Goal: Task Accomplishment & Management: Manage account settings

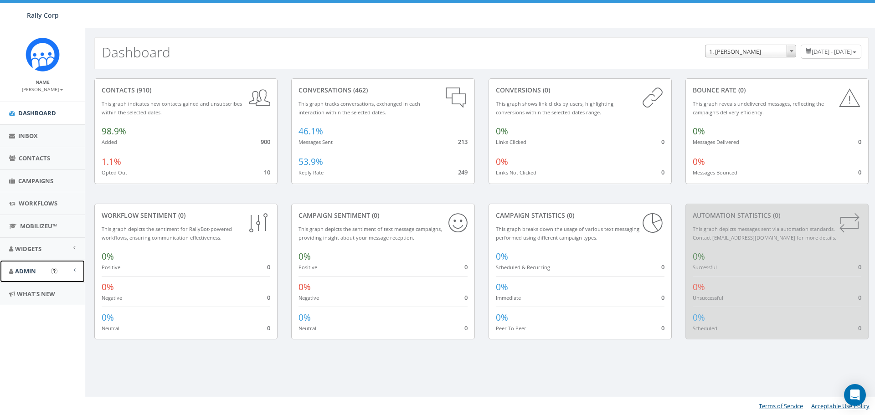
click at [28, 269] on span "Admin" at bounding box center [25, 271] width 21 height 8
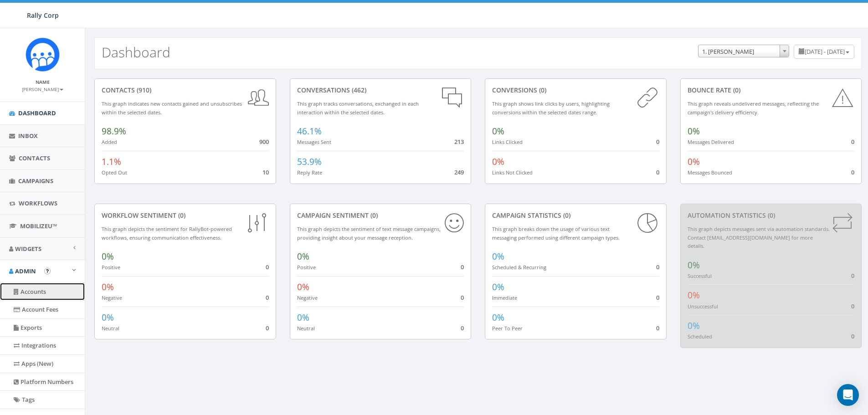
click at [26, 294] on link "Accounts" at bounding box center [42, 292] width 85 height 18
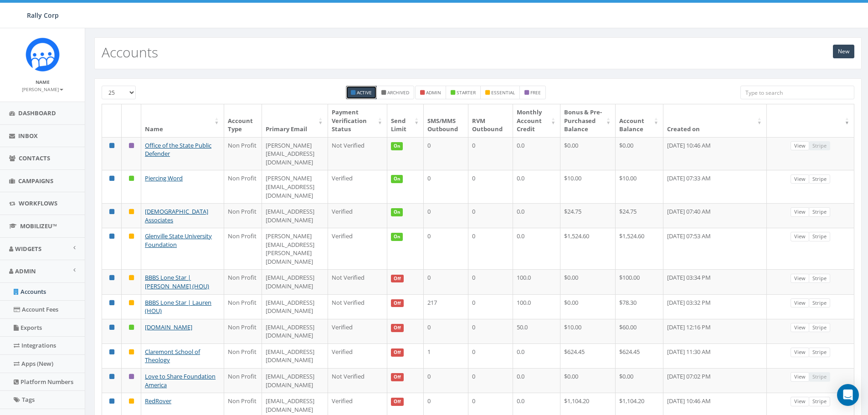
click at [751, 93] on input "search" at bounding box center [798, 93] width 114 height 14
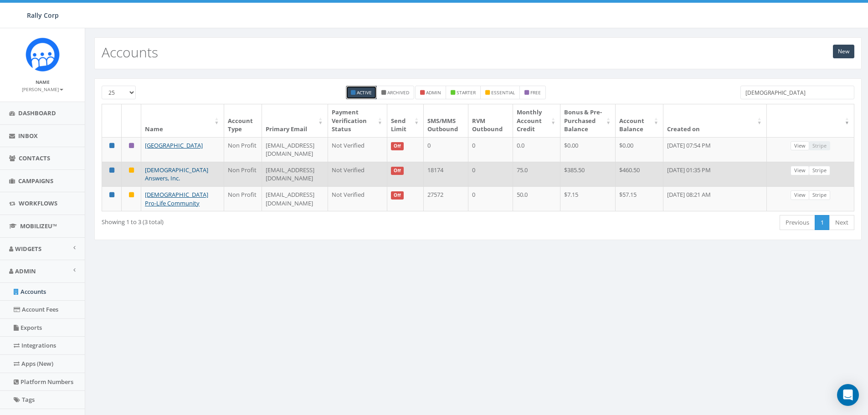
type input "catholic"
click at [166, 179] on link "[DEMOGRAPHIC_DATA] Answers, Inc." at bounding box center [176, 174] width 63 height 17
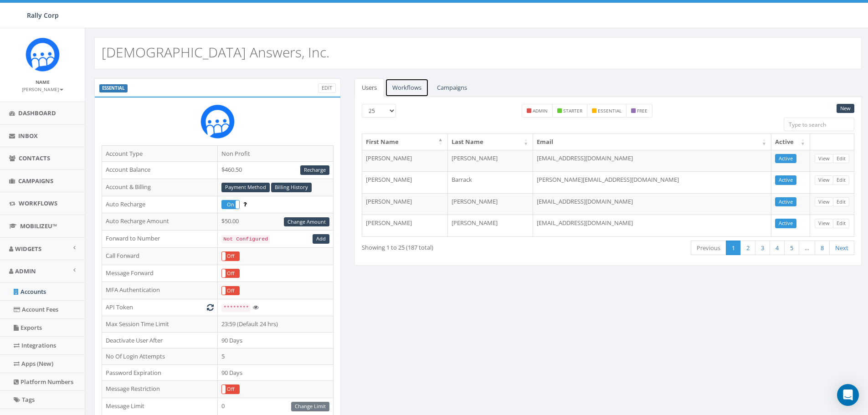
click at [403, 86] on link "Workflows" at bounding box center [407, 87] width 44 height 19
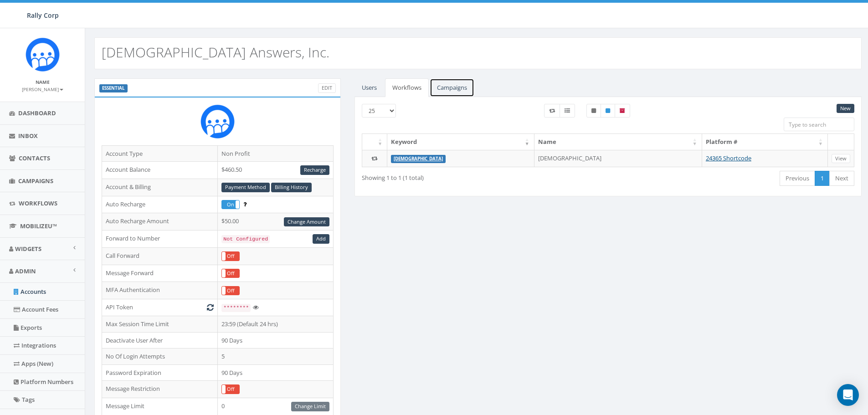
click at [454, 88] on link "Campaigns" at bounding box center [452, 87] width 45 height 19
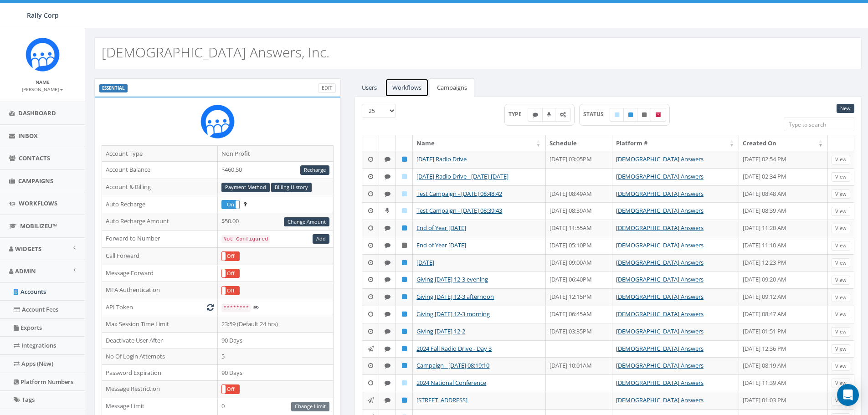
click at [400, 90] on link "Workflows" at bounding box center [407, 87] width 44 height 19
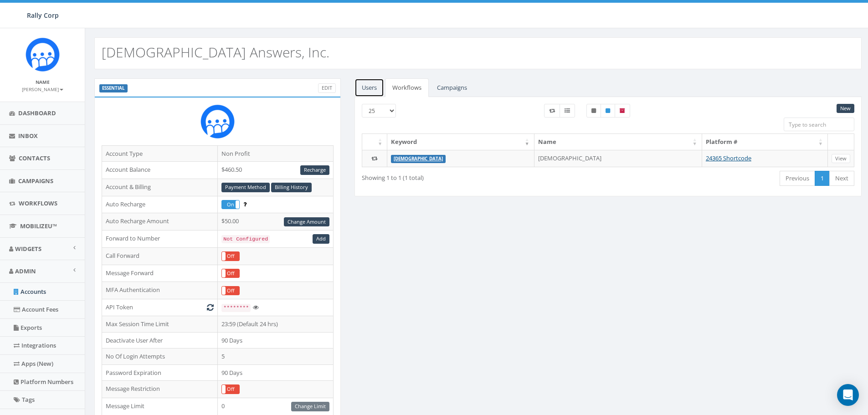
click at [371, 83] on link "Users" at bounding box center [370, 87] width 30 height 19
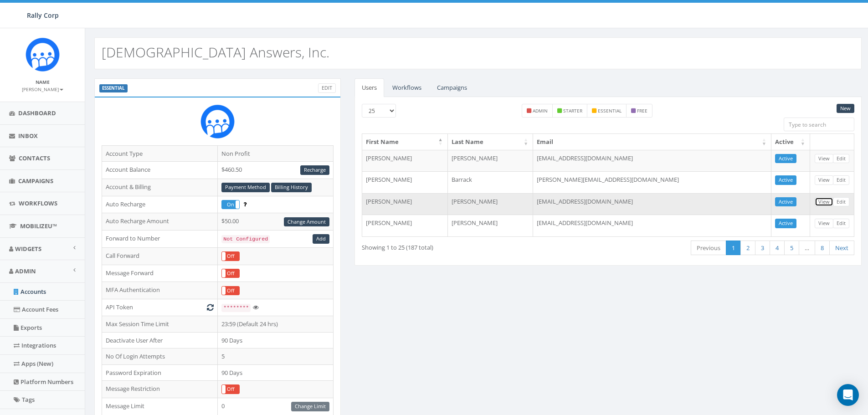
click at [826, 202] on link "View" at bounding box center [824, 202] width 19 height 10
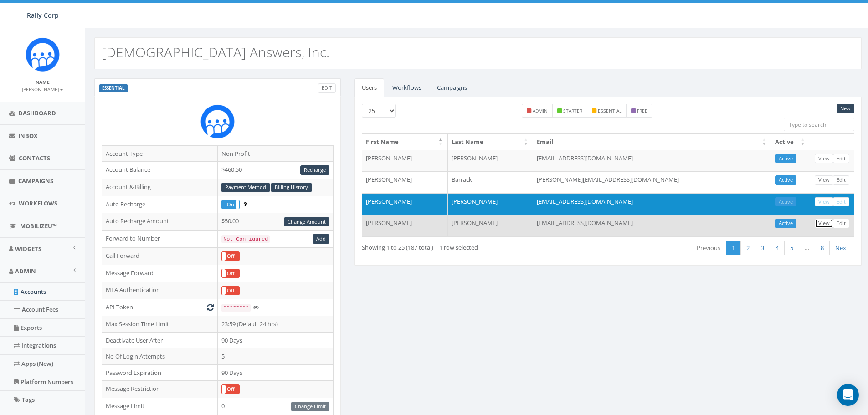
click at [824, 225] on link "View" at bounding box center [824, 224] width 19 height 10
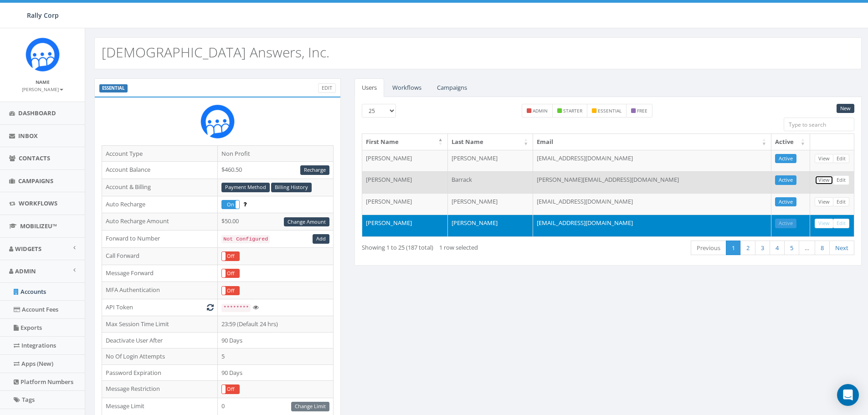
click at [823, 180] on link "View" at bounding box center [824, 181] width 19 height 10
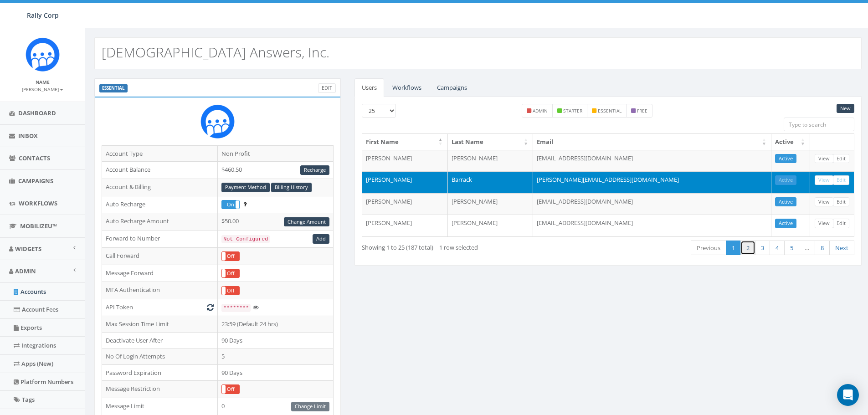
click at [745, 248] on link "2" at bounding box center [748, 248] width 15 height 15
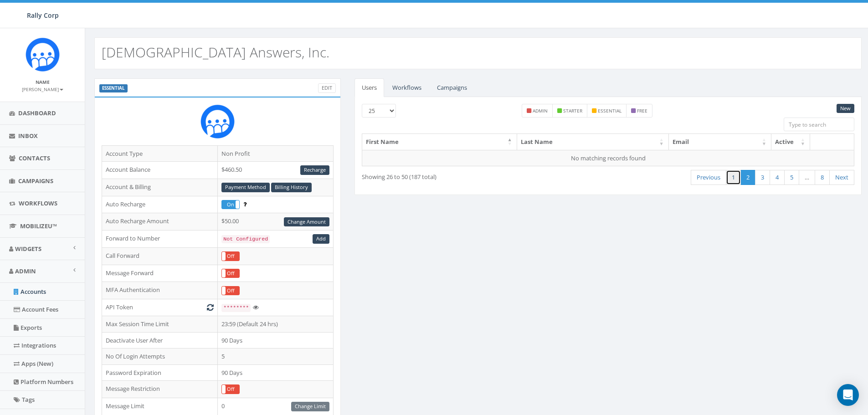
click at [732, 172] on link "1" at bounding box center [733, 177] width 15 height 15
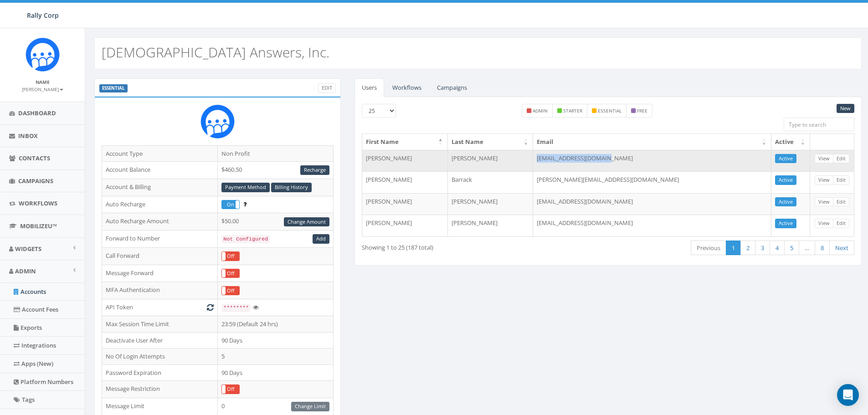
drag, startPoint x: 658, startPoint y: 156, endPoint x: 590, endPoint y: 162, distance: 68.2
click at [590, 162] on td "ccostello@catholic.com" at bounding box center [652, 161] width 238 height 22
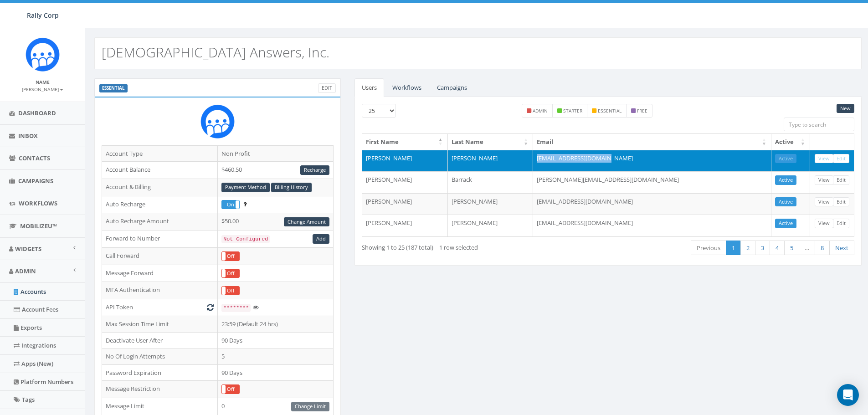
copy td "ccostello@catholic.com"
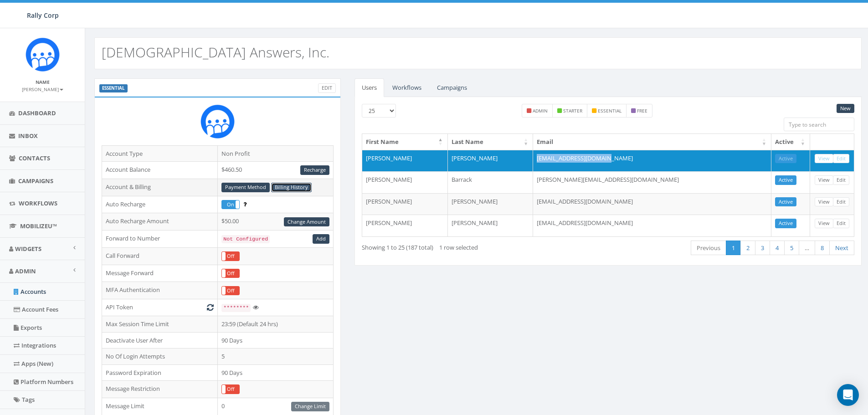
click at [291, 188] on link "Billing History" at bounding box center [291, 188] width 41 height 10
click at [29, 290] on link "Accounts" at bounding box center [42, 292] width 85 height 18
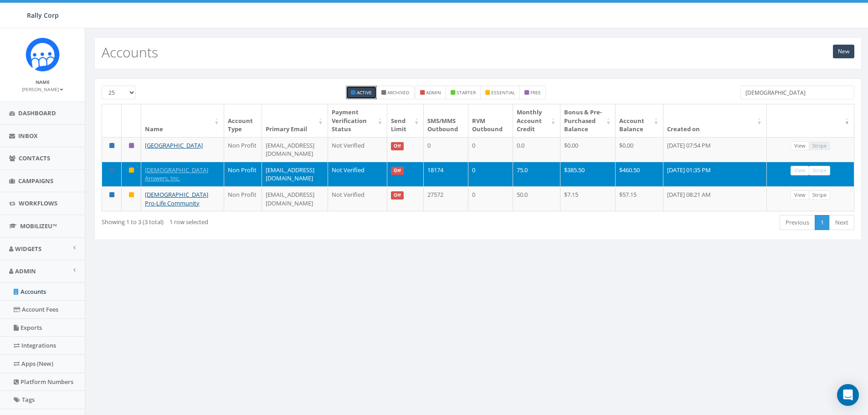
drag, startPoint x: 777, startPoint y: 94, endPoint x: 664, endPoint y: 109, distance: 114.1
click at [671, 108] on div "25 50 100 Active Archived admin starter essential free catholic Name Account Ty…" at bounding box center [478, 159] width 753 height 147
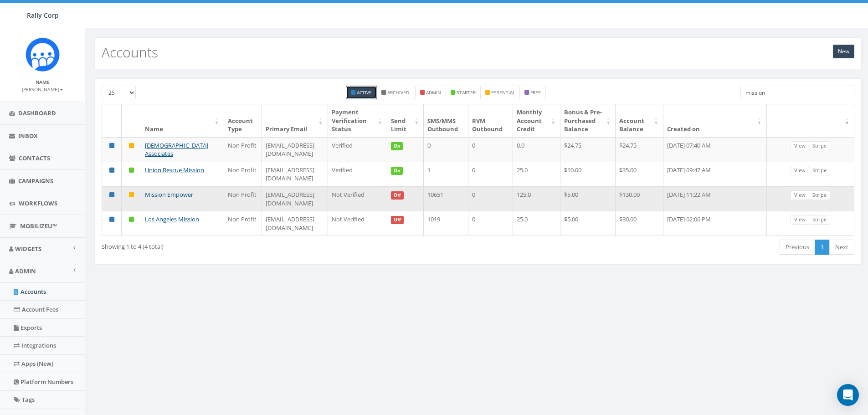
type input "mission"
click at [159, 199] on link "Mission Empower" at bounding box center [169, 195] width 48 height 8
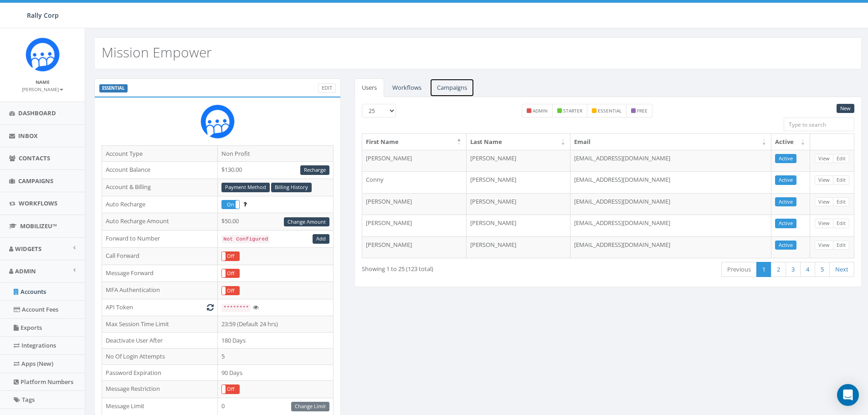
click at [452, 84] on link "Campaigns" at bounding box center [452, 87] width 45 height 19
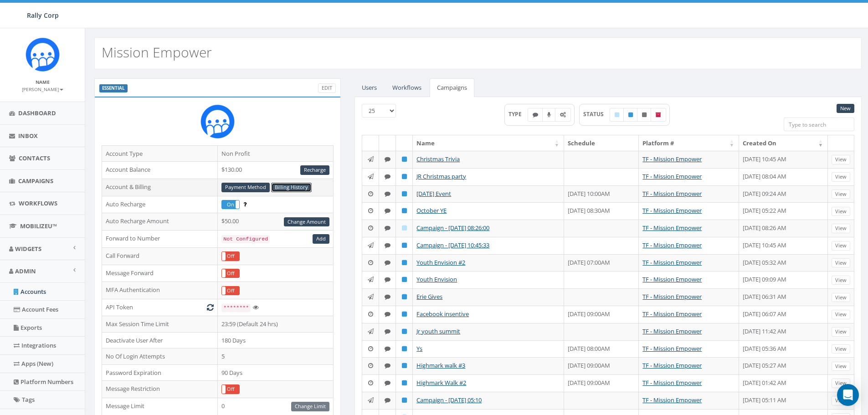
click at [281, 185] on link "Billing History" at bounding box center [291, 188] width 41 height 10
click at [240, 190] on link "Payment Method" at bounding box center [246, 188] width 48 height 10
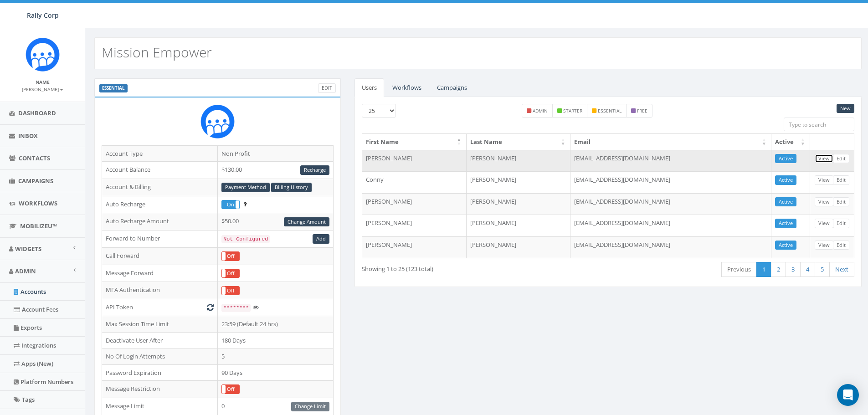
click at [821, 157] on link "View" at bounding box center [824, 159] width 19 height 10
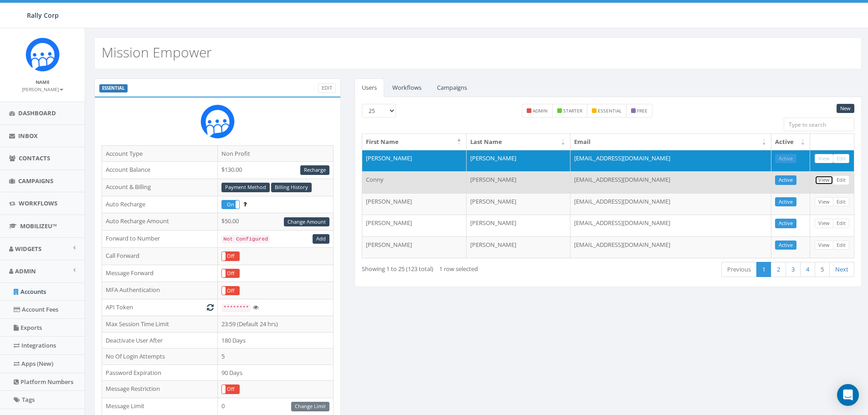
click at [822, 178] on link "View" at bounding box center [824, 181] width 19 height 10
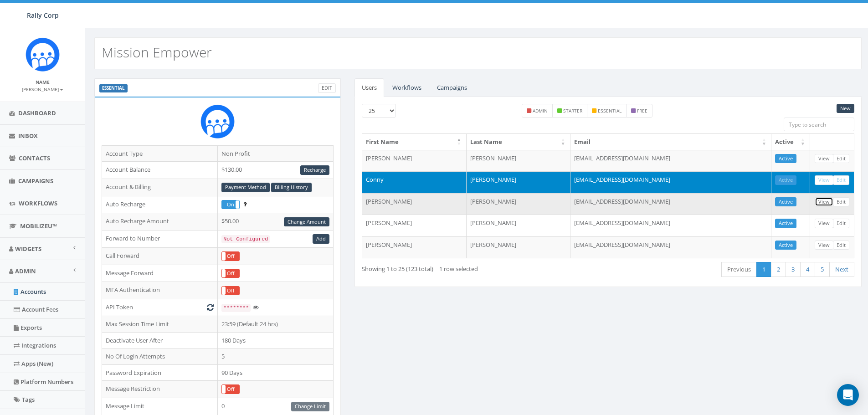
click at [824, 202] on link "View" at bounding box center [824, 202] width 19 height 10
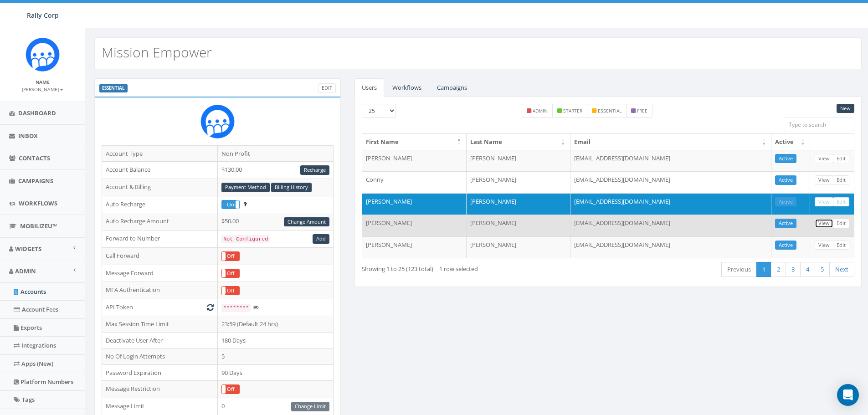
click at [822, 222] on link "View" at bounding box center [824, 224] width 19 height 10
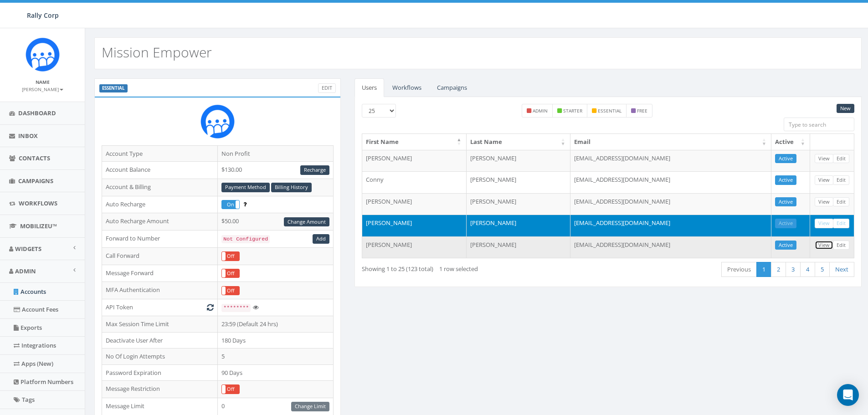
click at [826, 246] on link "View" at bounding box center [824, 246] width 19 height 10
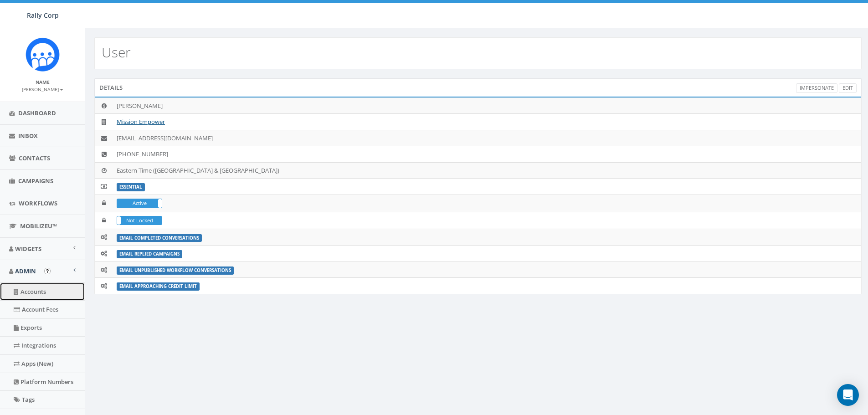
click at [42, 292] on link "Accounts" at bounding box center [42, 292] width 85 height 18
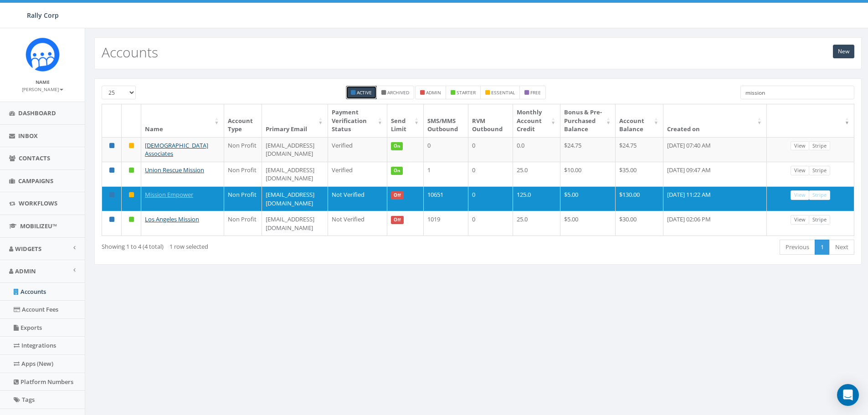
drag, startPoint x: 790, startPoint y: 92, endPoint x: 725, endPoint y: 97, distance: 64.5
click at [729, 96] on div "25 50 100 Active Archived admin starter essential free mission" at bounding box center [478, 95] width 767 height 18
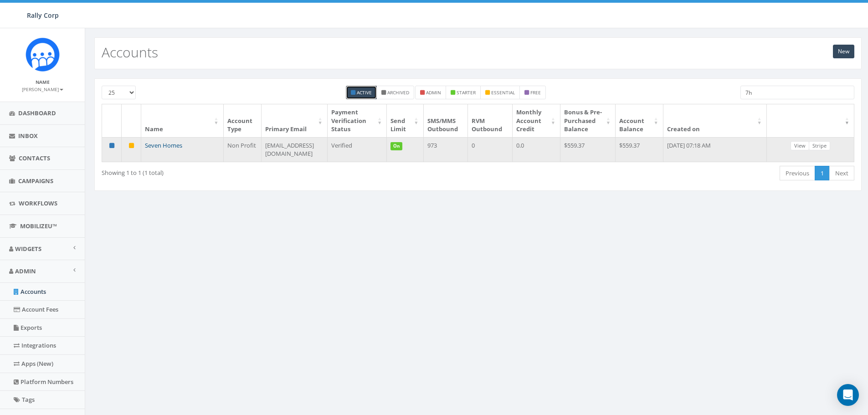
type input "7h"
click at [173, 146] on link "Seven Homes" at bounding box center [163, 145] width 37 height 8
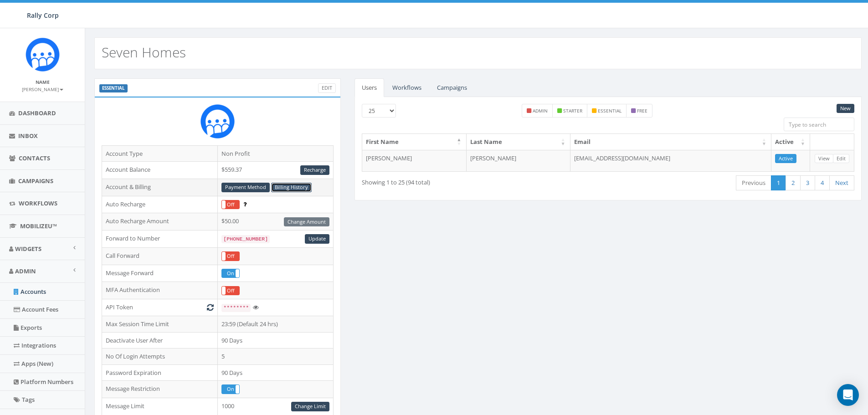
click at [284, 187] on link "Billing History" at bounding box center [291, 188] width 41 height 10
click at [244, 186] on link "Payment Method" at bounding box center [246, 188] width 48 height 10
click at [252, 170] on td "$559.37 Recharge" at bounding box center [276, 170] width 116 height 17
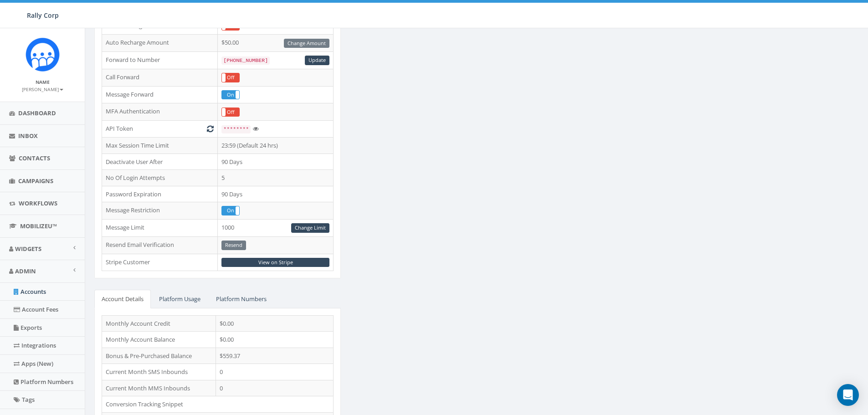
scroll to position [182, 0]
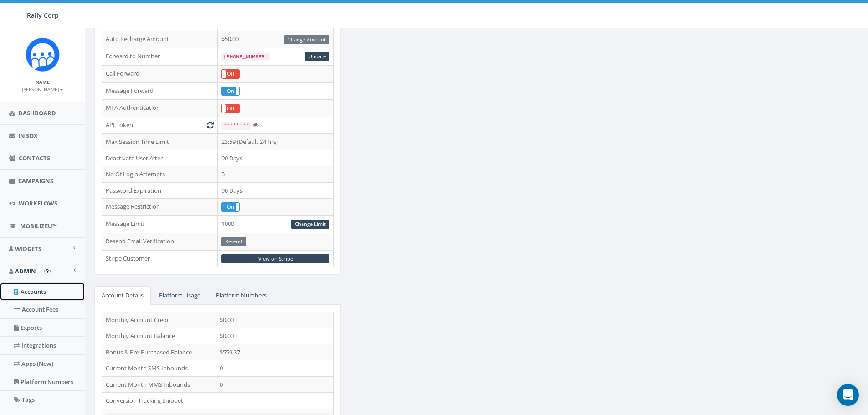
click at [38, 289] on link "Accounts" at bounding box center [42, 292] width 85 height 18
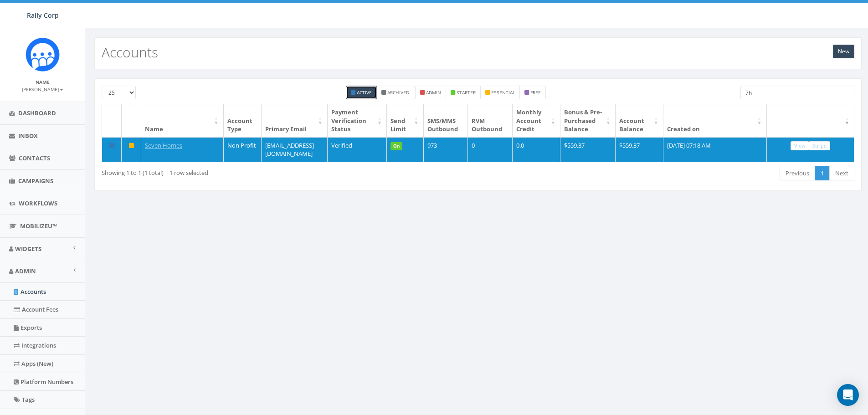
drag, startPoint x: 765, startPoint y: 91, endPoint x: 713, endPoint y: 93, distance: 52.5
click at [713, 93] on div "25 50 100 Active Archived admin starter essential free 7h" at bounding box center [478, 95] width 767 height 18
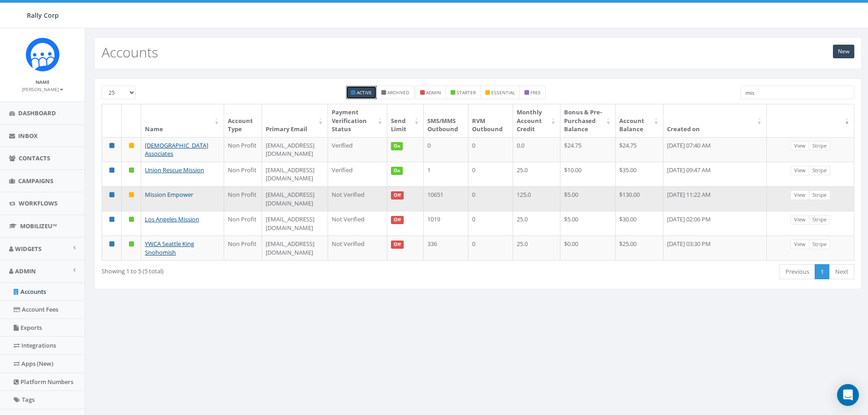
type input "mis"
click at [160, 199] on link "Mission Empower" at bounding box center [169, 195] width 48 height 8
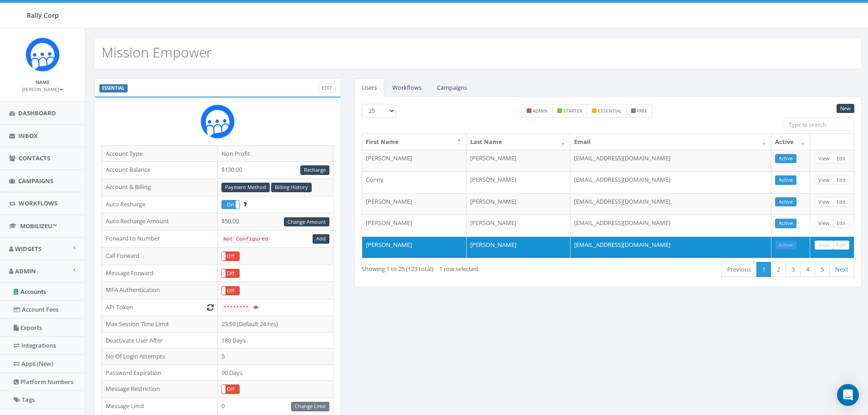
click at [664, 268] on div "First Previous 1 2 3 4 5 Next Last" at bounding box center [714, 270] width 282 height 19
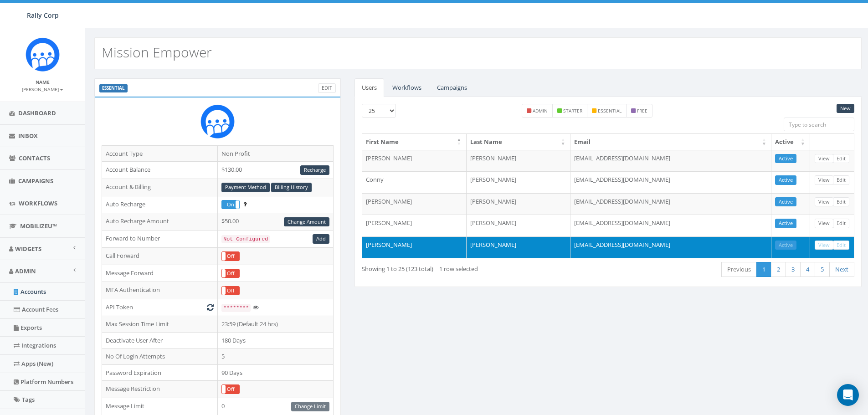
click at [656, 245] on td "nlewis@missionempower.org" at bounding box center [671, 248] width 201 height 22
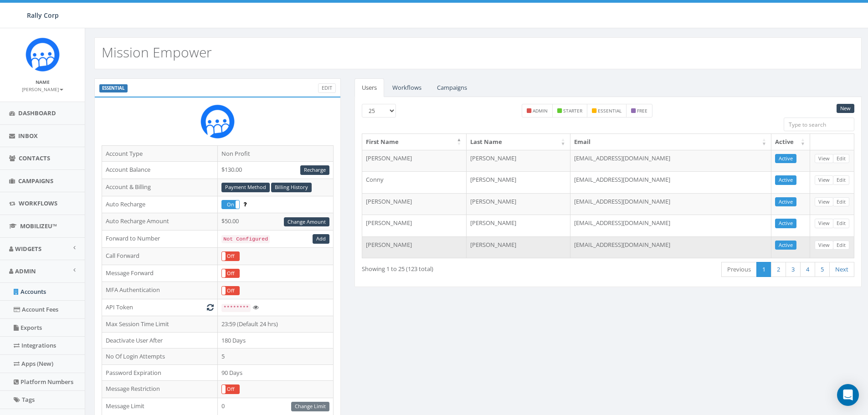
click at [656, 245] on td "nlewis@missionempower.org" at bounding box center [671, 248] width 201 height 22
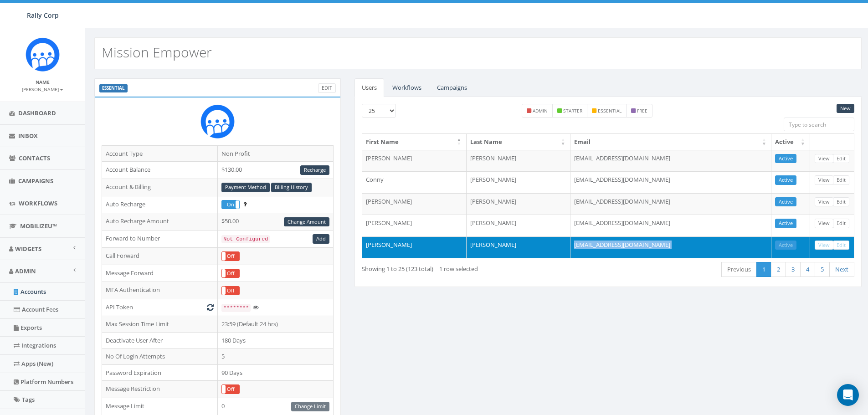
drag, startPoint x: 656, startPoint y: 245, endPoint x: 632, endPoint y: 240, distance: 24.1
click at [632, 240] on td "nlewis@missionempower.org" at bounding box center [671, 248] width 201 height 22
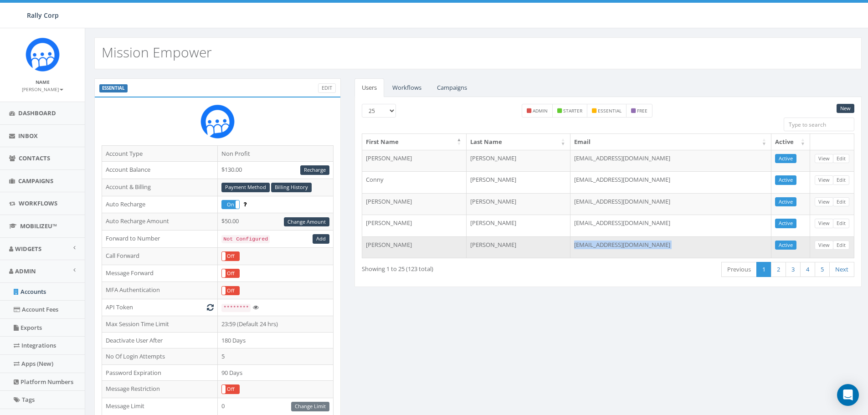
copy div "nlewis@missionempower.org Active View Edit Loading..."
click at [821, 243] on link "View" at bounding box center [824, 246] width 19 height 10
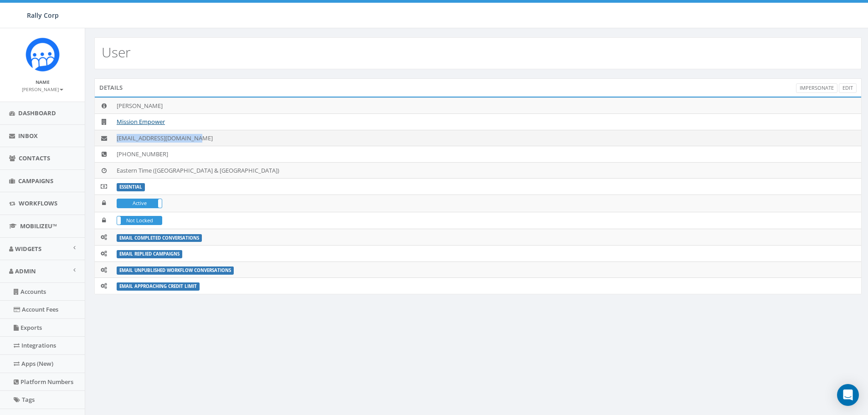
drag, startPoint x: 116, startPoint y: 138, endPoint x: 205, endPoint y: 139, distance: 88.9
click at [203, 140] on td "[EMAIL_ADDRESS][DOMAIN_NAME]" at bounding box center [487, 138] width 749 height 16
copy td "[EMAIL_ADDRESS][DOMAIN_NAME]"
click at [37, 294] on link "Accounts" at bounding box center [42, 292] width 85 height 18
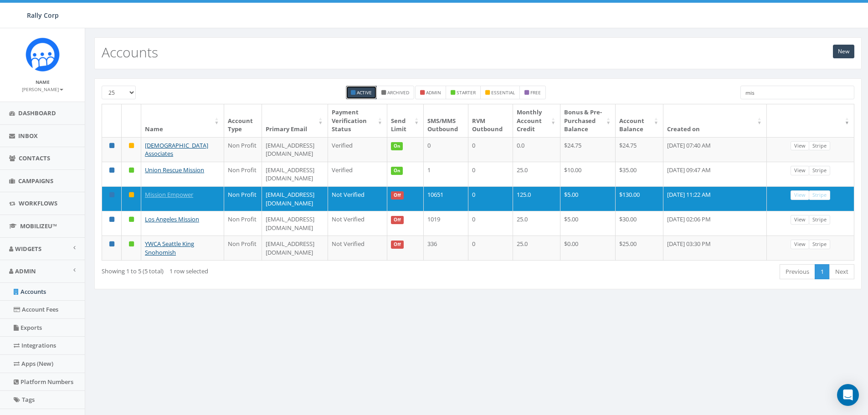
click at [226, 324] on div "New Accounts 25 50 100 Active Archived admin starter essential free mis Name Ac…" at bounding box center [478, 288] width 786 height 520
click at [208, 310] on div "25 50 100 Active Archived admin starter essential free mis Name Account Type Pr…" at bounding box center [478, 189] width 786 height 241
click at [33, 292] on link "Accounts" at bounding box center [42, 292] width 85 height 18
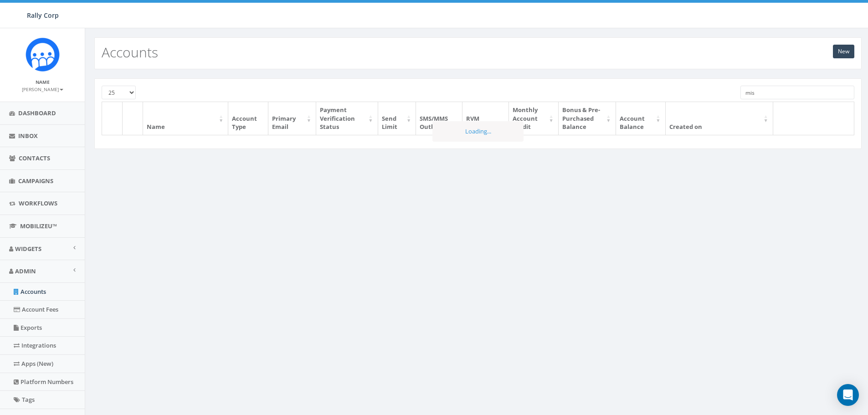
click at [729, 93] on div "25 50 100 mis" at bounding box center [478, 94] width 767 height 16
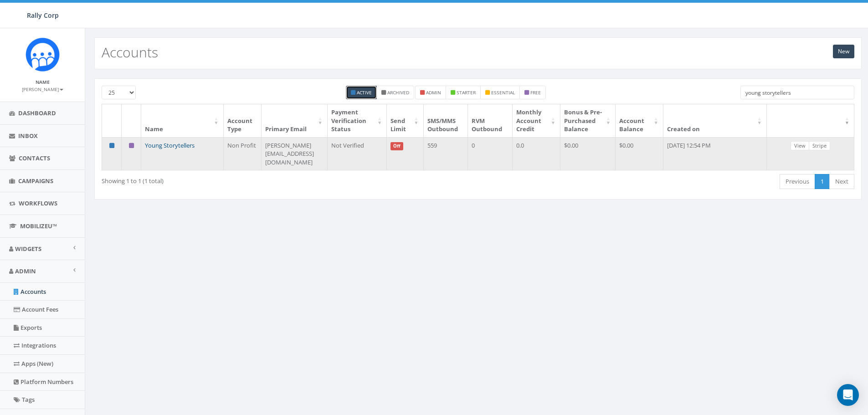
type input "young storytellers"
click at [160, 150] on link "Young Storytellers" at bounding box center [170, 145] width 50 height 8
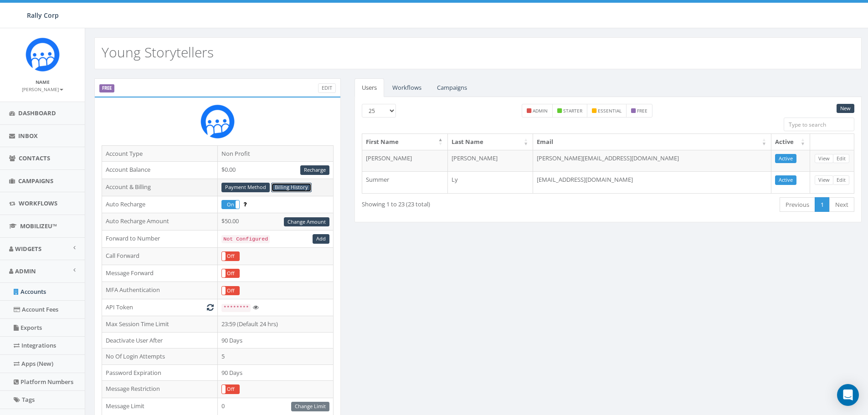
click at [280, 187] on link "Billing History" at bounding box center [291, 188] width 41 height 10
click at [239, 186] on link "Payment Method" at bounding box center [246, 188] width 48 height 10
click at [38, 293] on link "Accounts" at bounding box center [42, 292] width 85 height 18
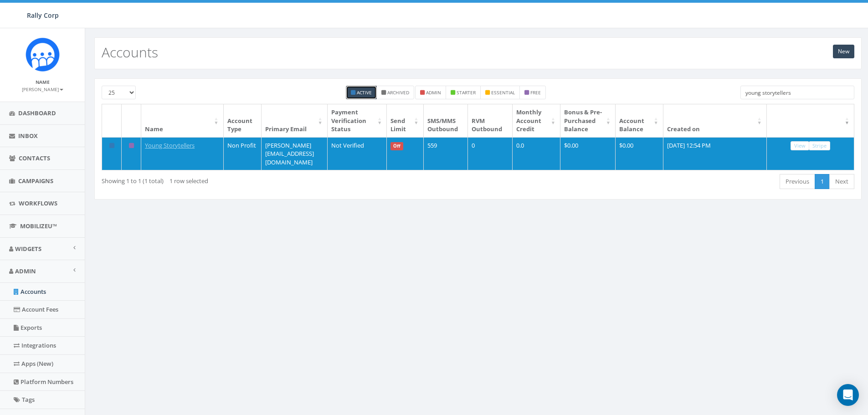
drag, startPoint x: 795, startPoint y: 92, endPoint x: 708, endPoint y: 98, distance: 87.3
click at [711, 98] on div "25 50 100 Active Archived admin starter essential free young storytellers" at bounding box center [478, 95] width 767 height 18
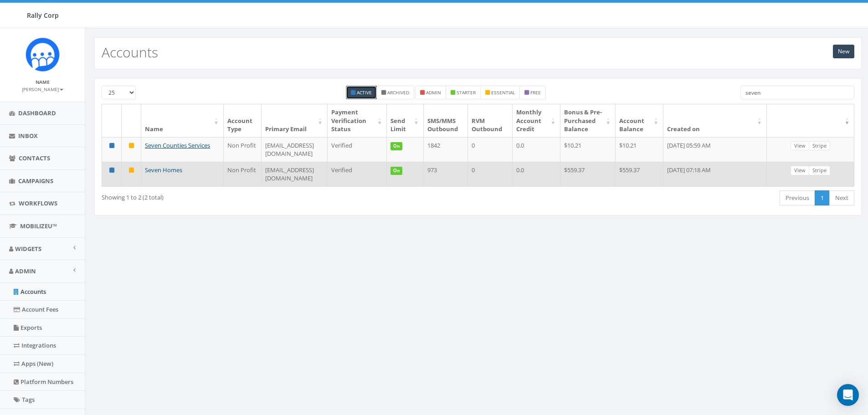
type input "seven"
click at [168, 174] on link "Seven Homes" at bounding box center [163, 170] width 37 height 8
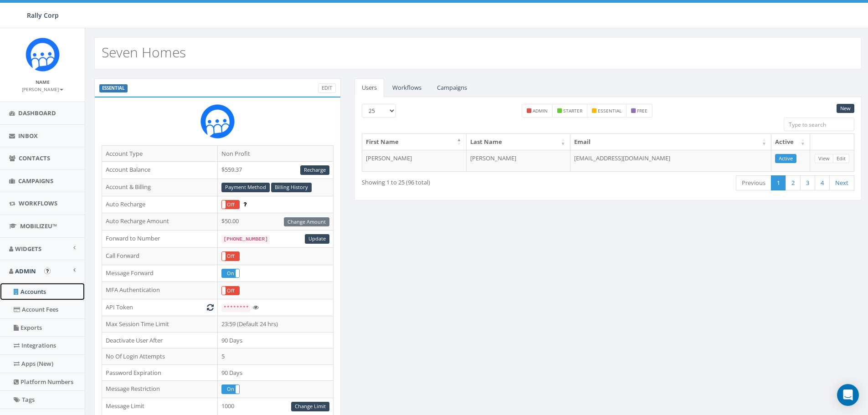
click at [38, 292] on link "Accounts" at bounding box center [42, 292] width 85 height 18
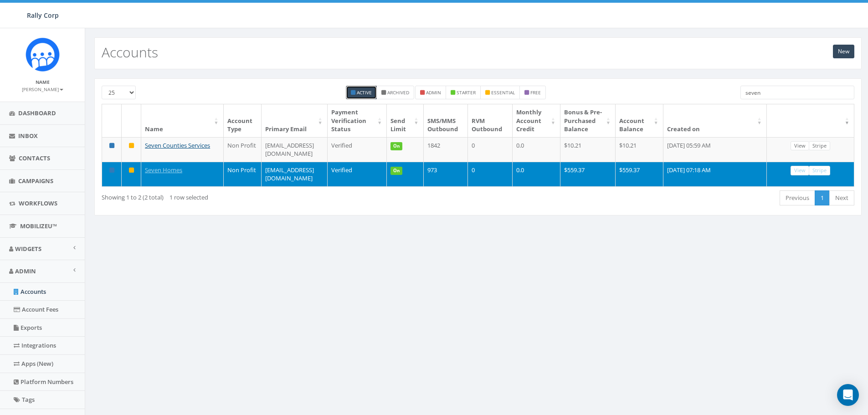
drag, startPoint x: 768, startPoint y: 88, endPoint x: 710, endPoint y: 97, distance: 58.6
click at [710, 97] on div "25 50 100 Active Archived admin starter essential free seven" at bounding box center [478, 95] width 767 height 18
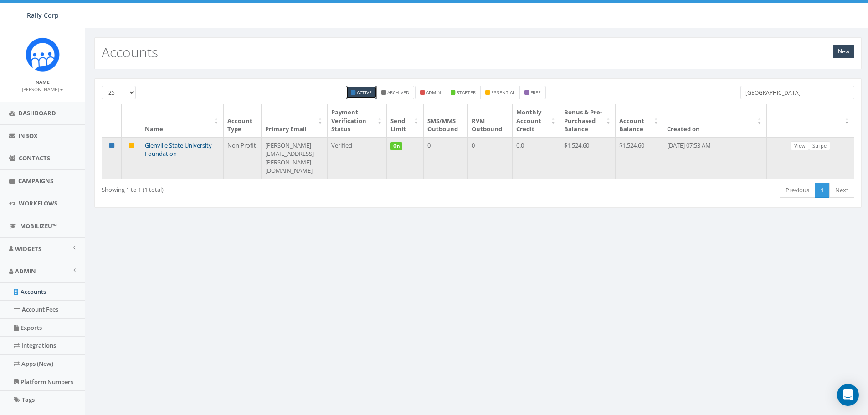
type input "[GEOGRAPHIC_DATA]"
click at [159, 154] on link "Glenville State University Foundation" at bounding box center [178, 149] width 67 height 17
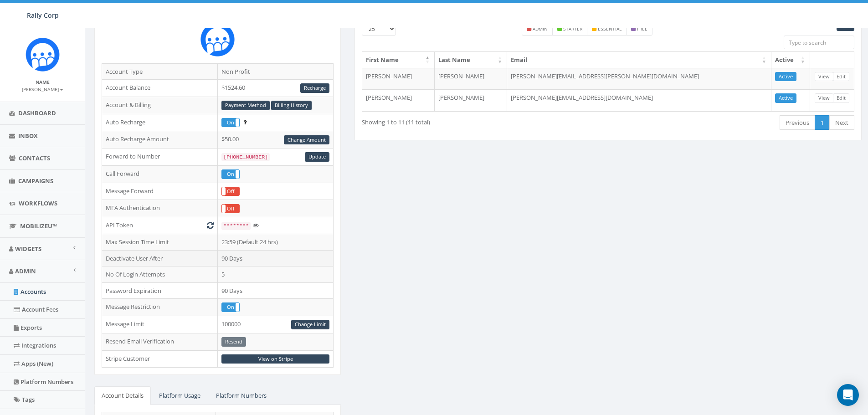
scroll to position [91, 0]
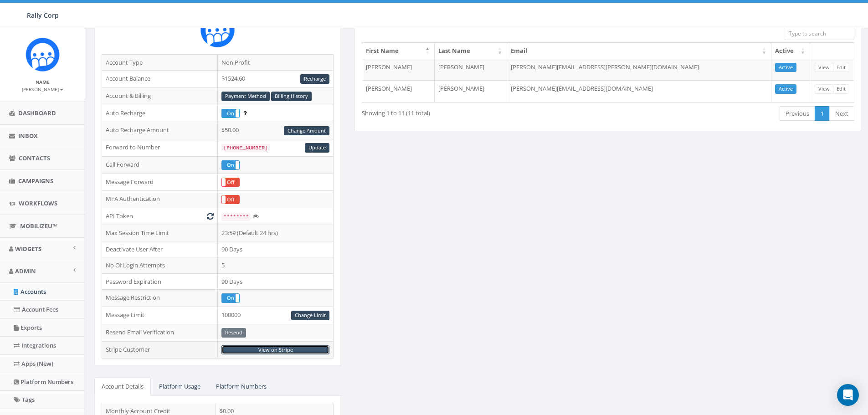
click at [272, 349] on link "View on Stripe" at bounding box center [276, 351] width 108 height 10
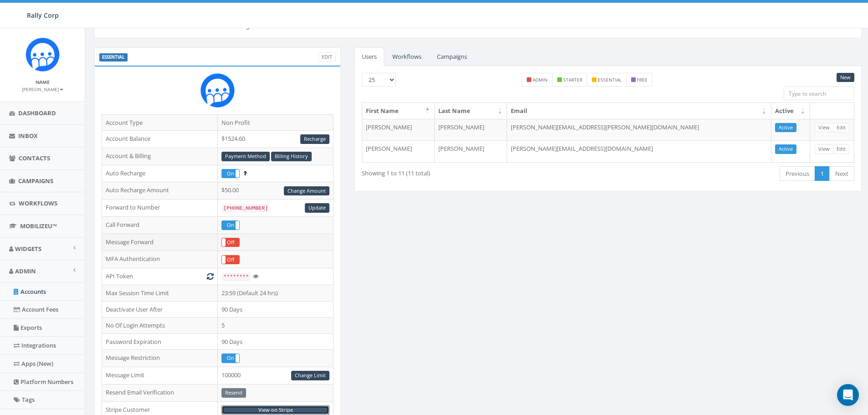
scroll to position [0, 0]
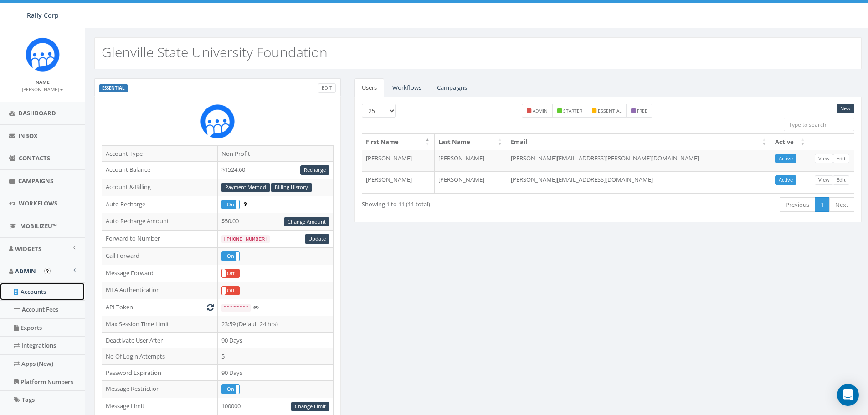
click at [36, 294] on link "Accounts" at bounding box center [42, 292] width 85 height 18
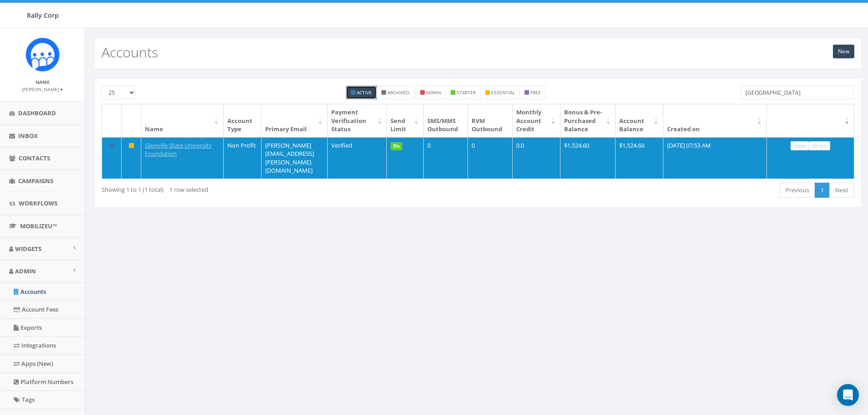
drag, startPoint x: 784, startPoint y: 95, endPoint x: 694, endPoint y: 94, distance: 89.4
click at [694, 94] on div "25 50 100 Active Archived admin starter essential free glenville" at bounding box center [478, 95] width 767 height 18
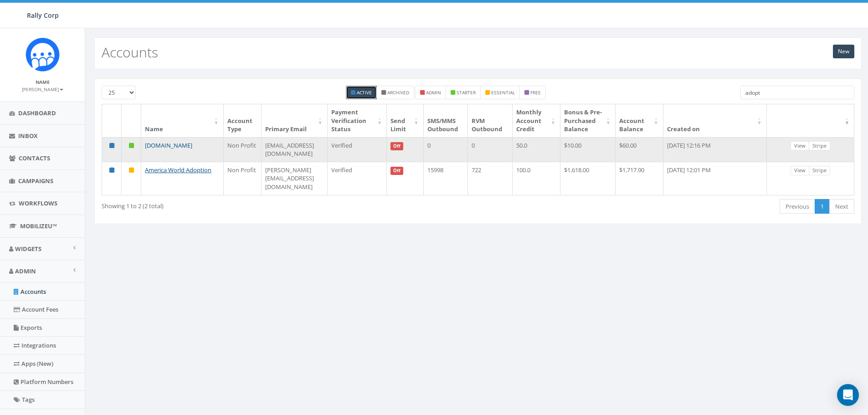
type input "adopt"
click at [147, 150] on link "[DOMAIN_NAME]" at bounding box center [168, 145] width 47 height 8
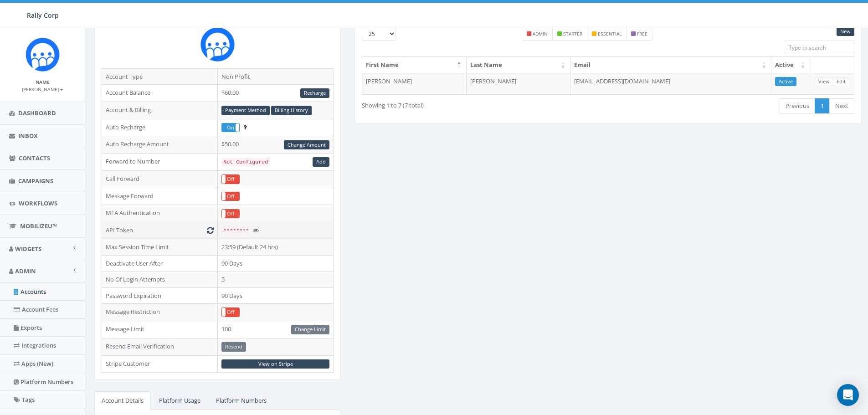
scroll to position [91, 0]
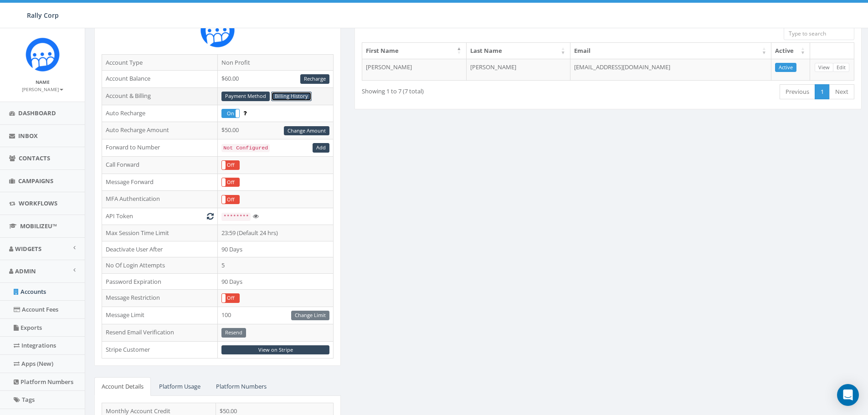
click at [294, 96] on link "Billing History" at bounding box center [291, 97] width 41 height 10
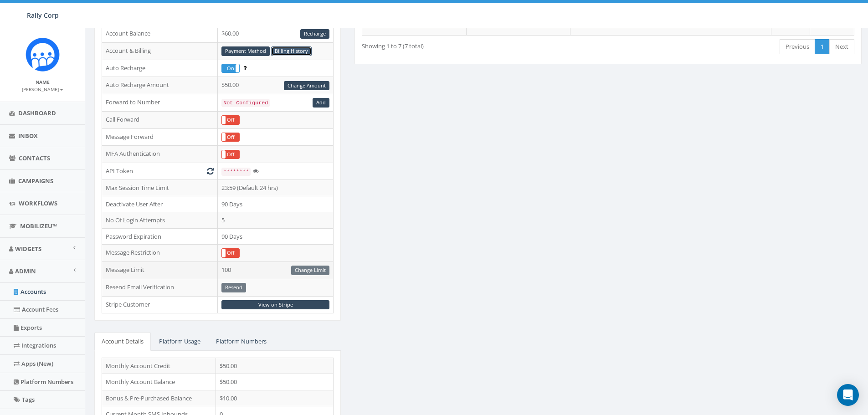
scroll to position [137, 0]
click at [278, 305] on link "View on Stripe" at bounding box center [276, 305] width 108 height 10
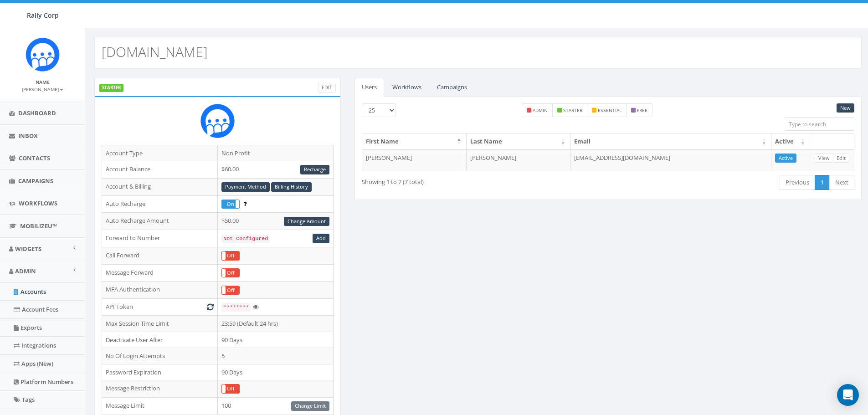
scroll to position [0, 0]
click at [29, 293] on link "Accounts" at bounding box center [42, 292] width 85 height 18
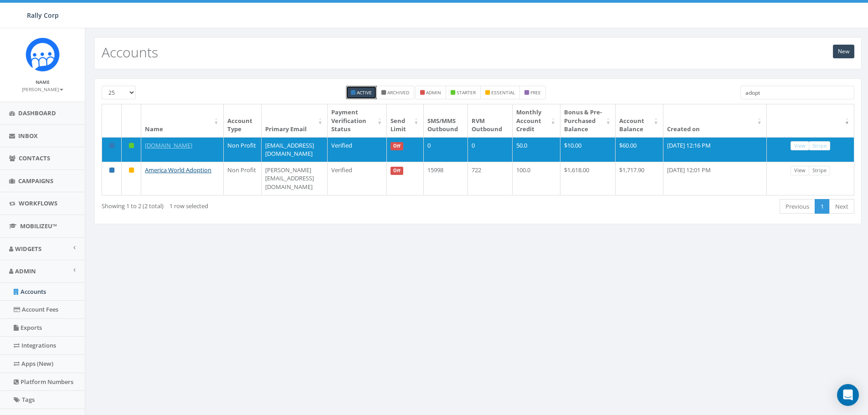
drag, startPoint x: 768, startPoint y: 92, endPoint x: 726, endPoint y: 92, distance: 41.9
click at [726, 92] on div "25 50 100 Active Archived admin starter essential free adopt" at bounding box center [478, 95] width 767 height 18
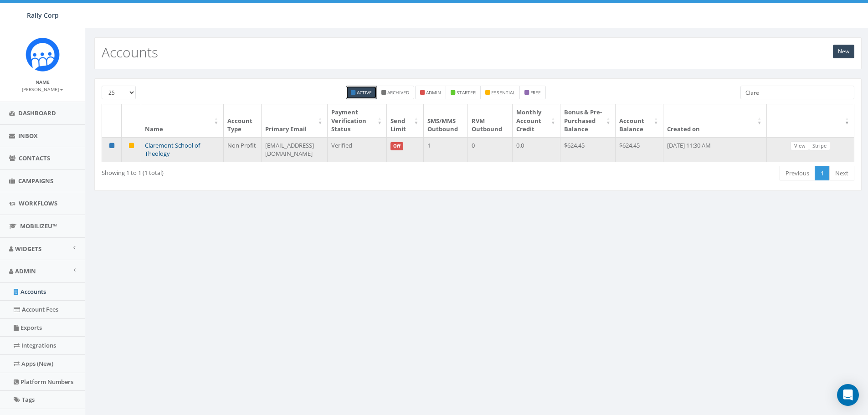
type input "Clare"
click at [160, 148] on link "Claremont School of Theology" at bounding box center [172, 149] width 55 height 17
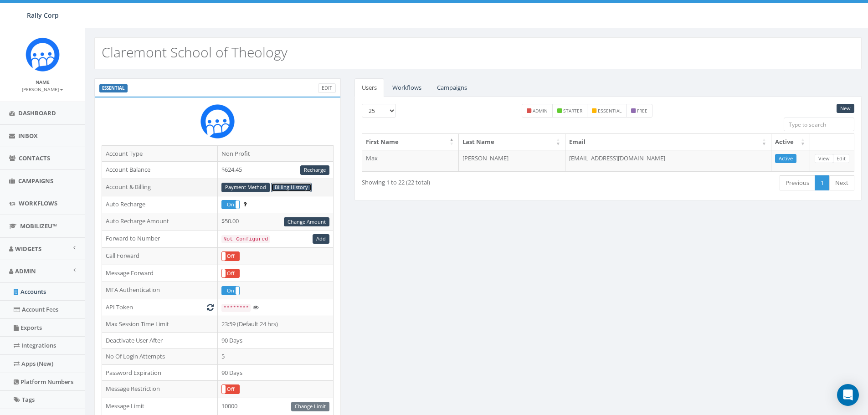
click at [288, 185] on link "Billing History" at bounding box center [291, 188] width 41 height 10
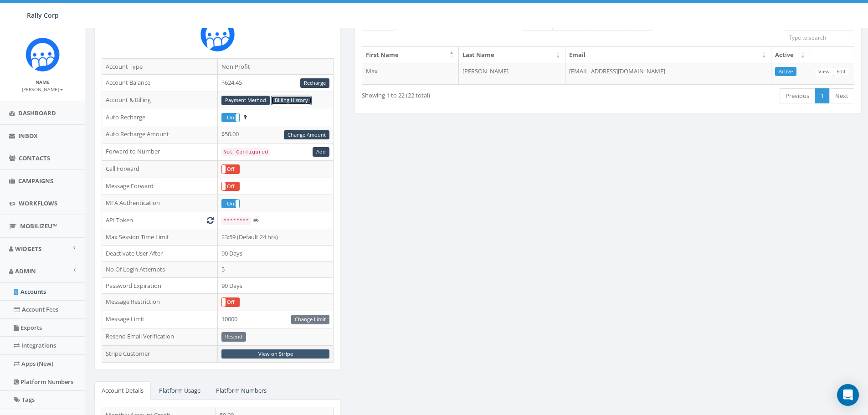
scroll to position [91, 0]
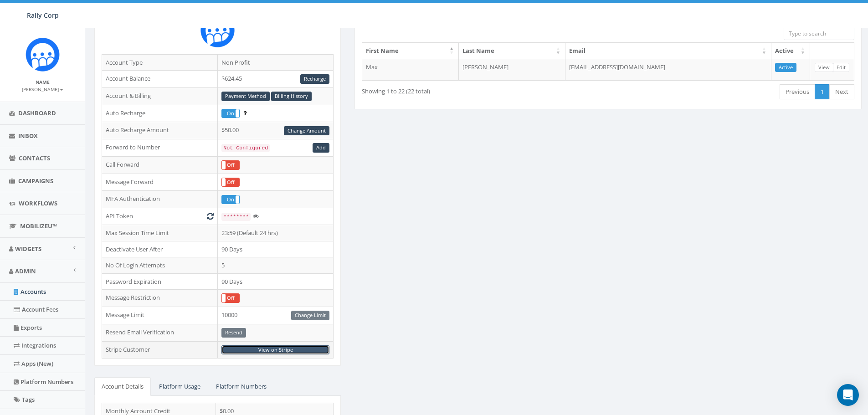
click at [263, 350] on link "View on Stripe" at bounding box center [276, 351] width 108 height 10
click at [31, 292] on link "Accounts" at bounding box center [42, 292] width 85 height 18
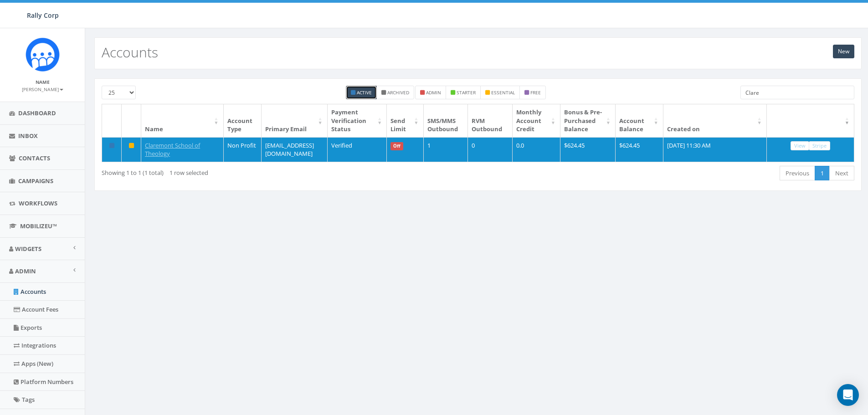
drag, startPoint x: 769, startPoint y: 91, endPoint x: 691, endPoint y: 96, distance: 78.6
click at [693, 95] on div "25 50 100 Active Archived admin starter essential free Clare" at bounding box center [478, 95] width 767 height 18
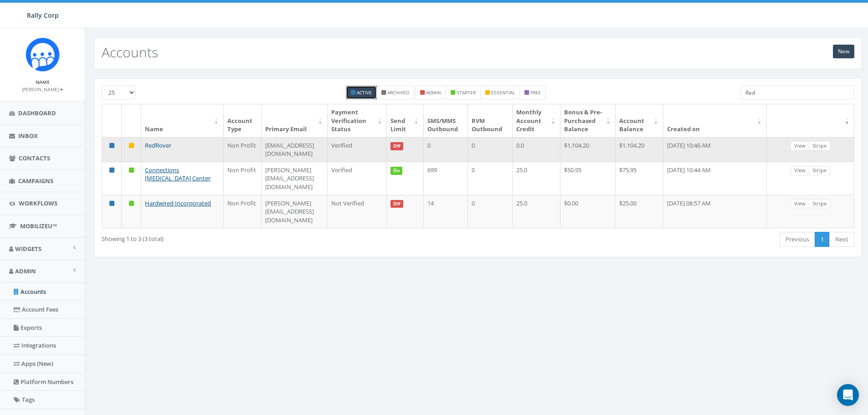
type input "Red"
click at [152, 150] on link "RedRover" at bounding box center [158, 145] width 26 height 8
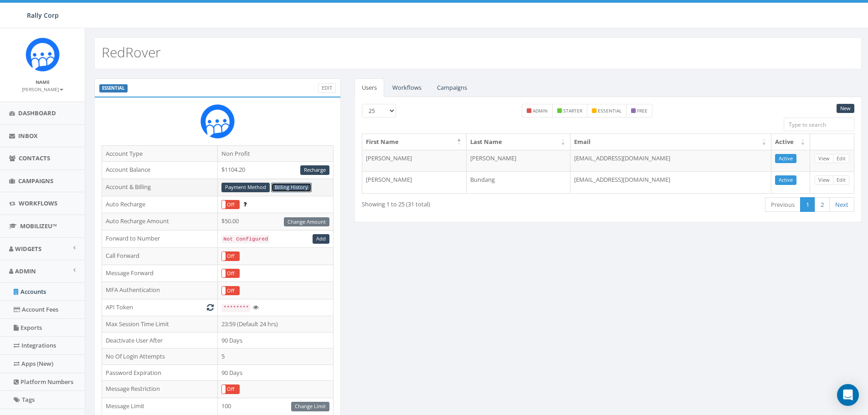
click at [287, 186] on link "Billing History" at bounding box center [291, 188] width 41 height 10
click at [232, 185] on link "Payment Method" at bounding box center [246, 188] width 48 height 10
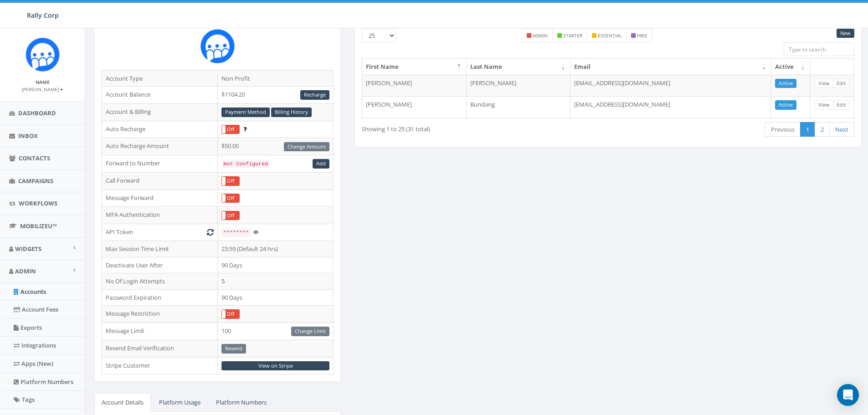
scroll to position [91, 0]
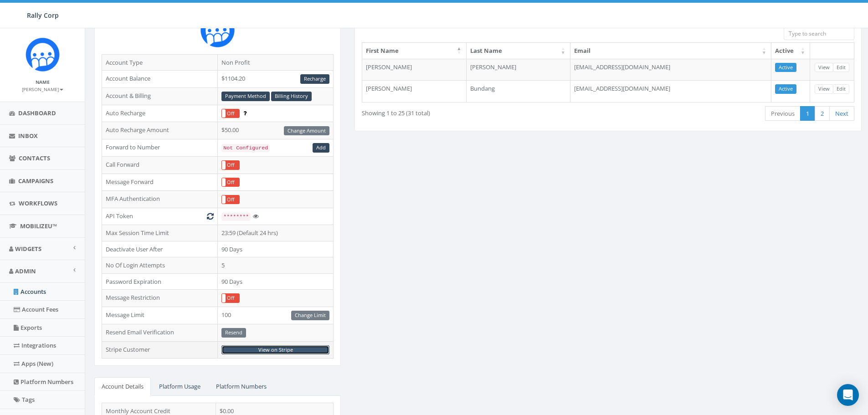
click at [269, 349] on link "View on Stripe" at bounding box center [276, 351] width 108 height 10
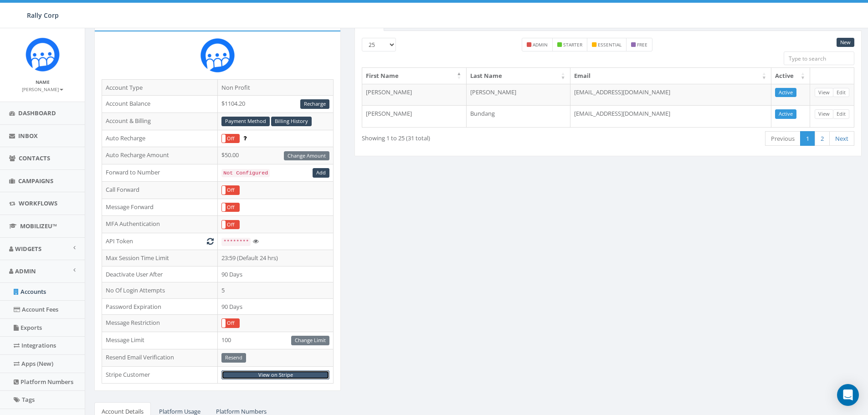
scroll to position [0, 0]
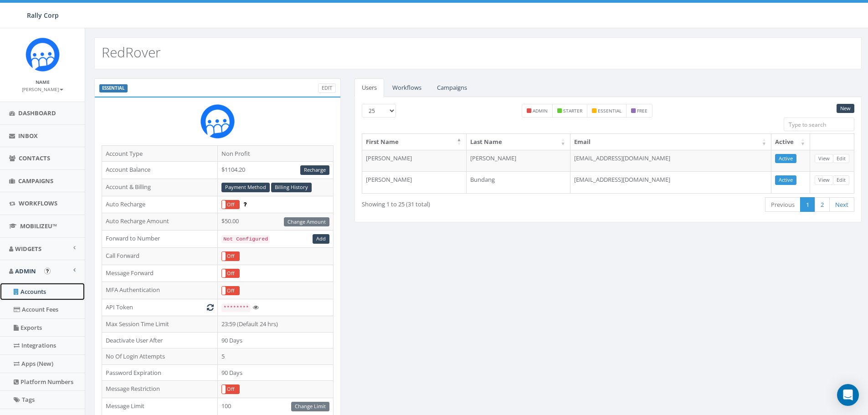
click at [33, 292] on link "Accounts" at bounding box center [42, 292] width 85 height 18
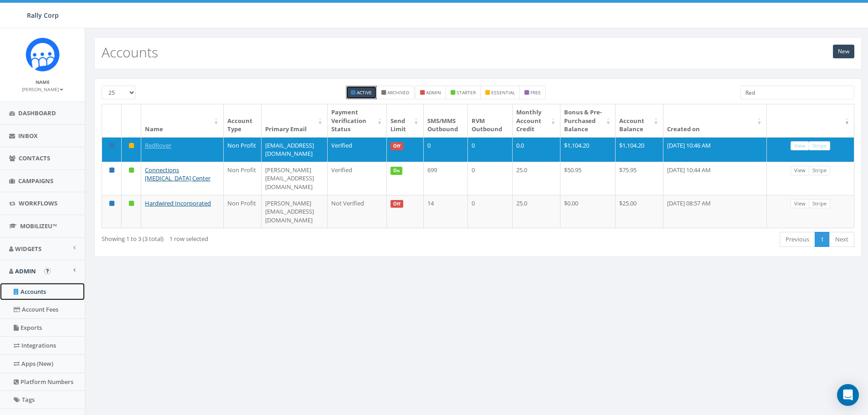
click at [32, 294] on link "Accounts" at bounding box center [42, 292] width 85 height 18
drag, startPoint x: 759, startPoint y: 94, endPoint x: 716, endPoint y: 83, distance: 44.2
click at [716, 83] on div "25 50 100 Active Archived admin starter essential free Red Name Account Type Pr…" at bounding box center [478, 167] width 768 height 179
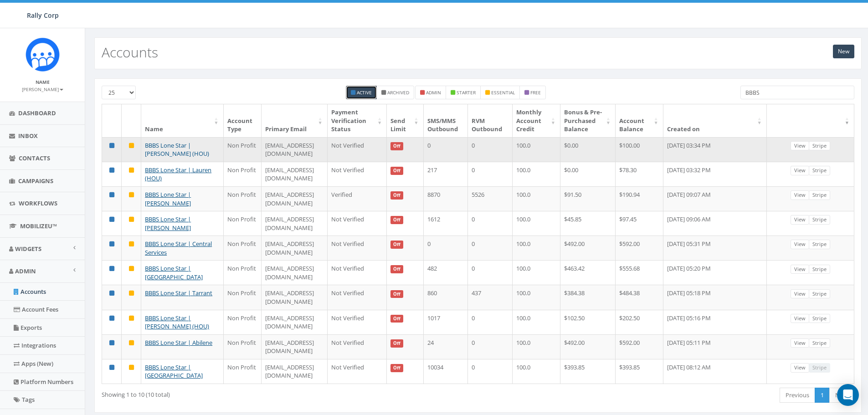
type input "BBBS"
click at [158, 147] on link "BBBS Lone Star | Kelly (HOU)" at bounding box center [177, 149] width 64 height 17
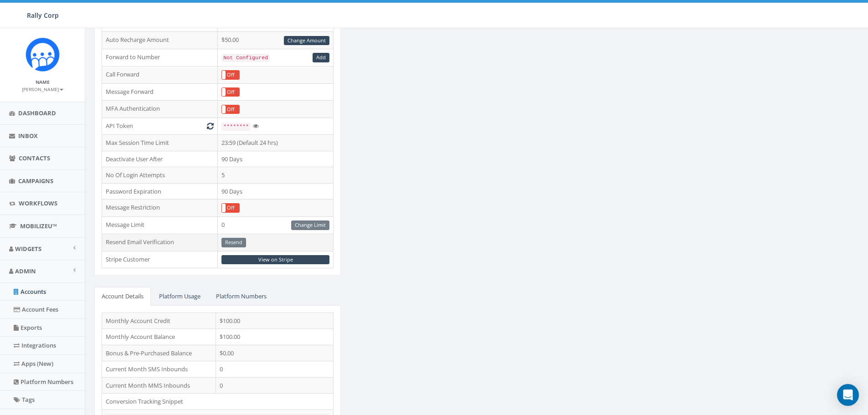
scroll to position [182, 0]
click at [260, 259] on link "View on Stripe" at bounding box center [276, 259] width 108 height 10
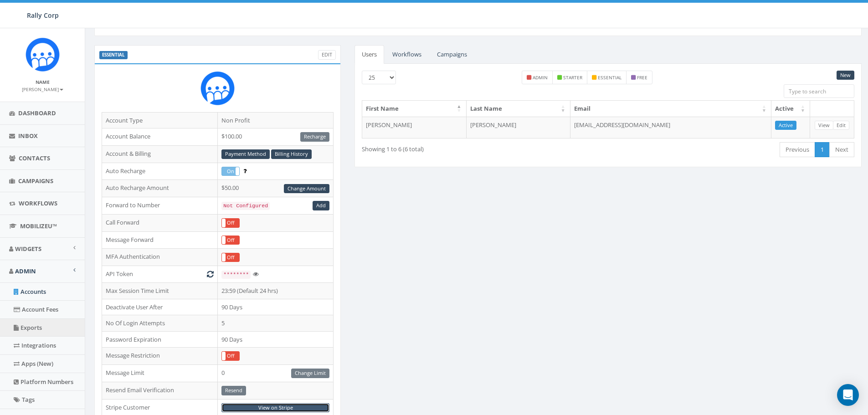
scroll to position [0, 0]
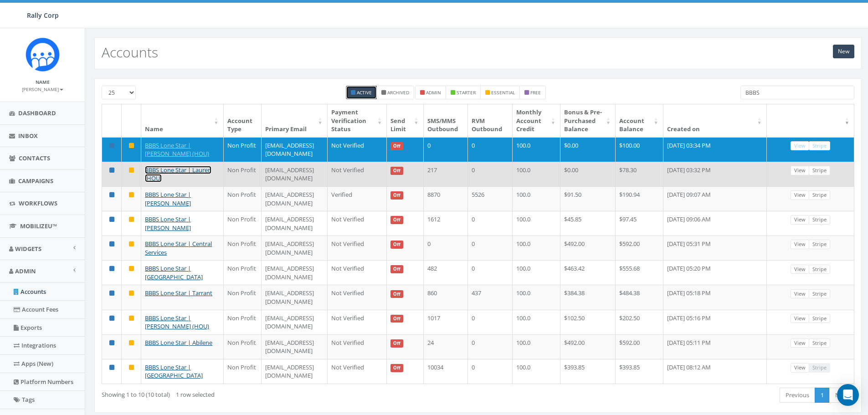
click at [151, 176] on link "BBBS Lone Star | Lauren (HOU)" at bounding box center [178, 174] width 67 height 17
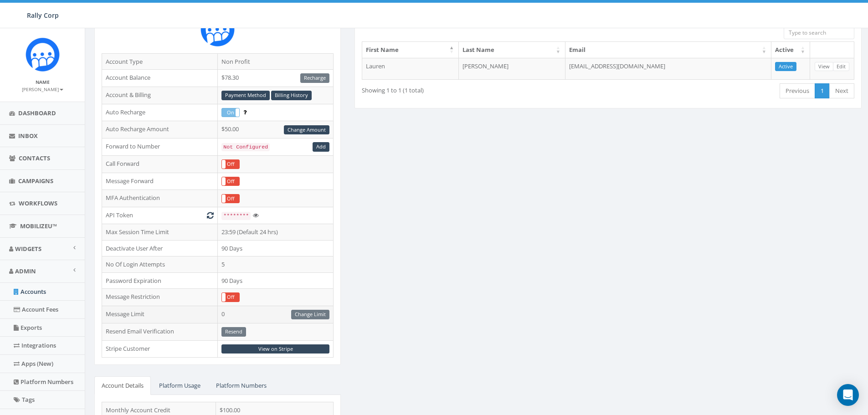
scroll to position [137, 0]
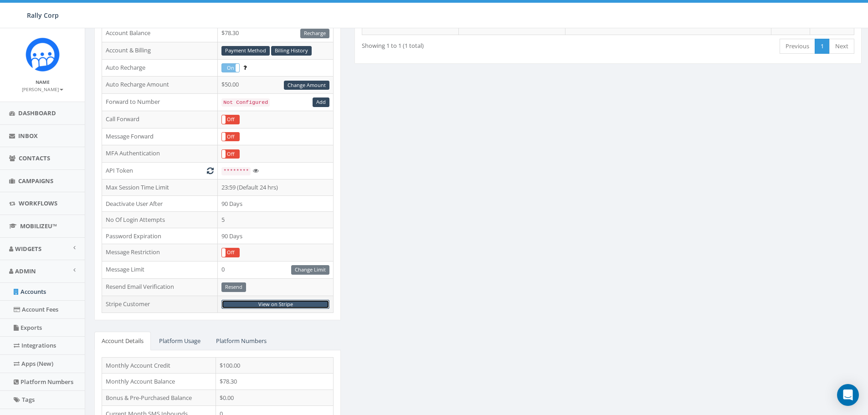
click at [284, 304] on link "View on Stripe" at bounding box center [276, 305] width 108 height 10
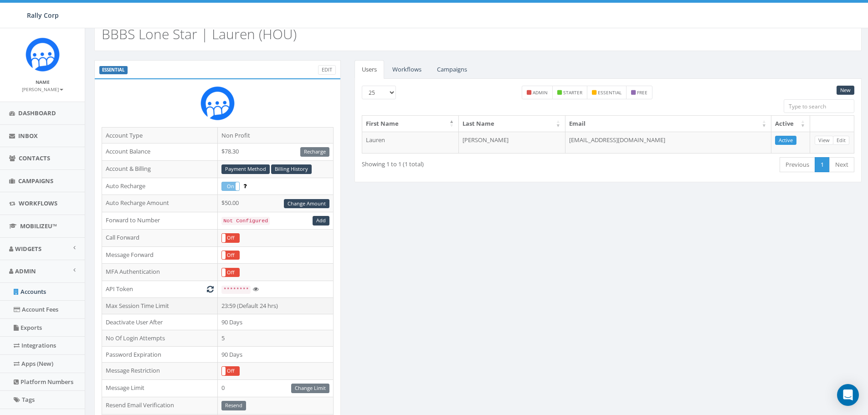
scroll to position [0, 0]
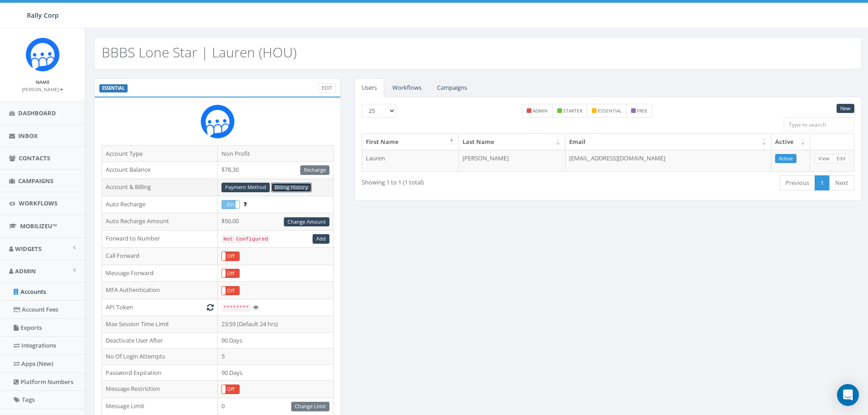
click at [288, 184] on link "Billing History" at bounding box center [291, 188] width 41 height 10
click at [238, 185] on link "Payment Method" at bounding box center [246, 188] width 48 height 10
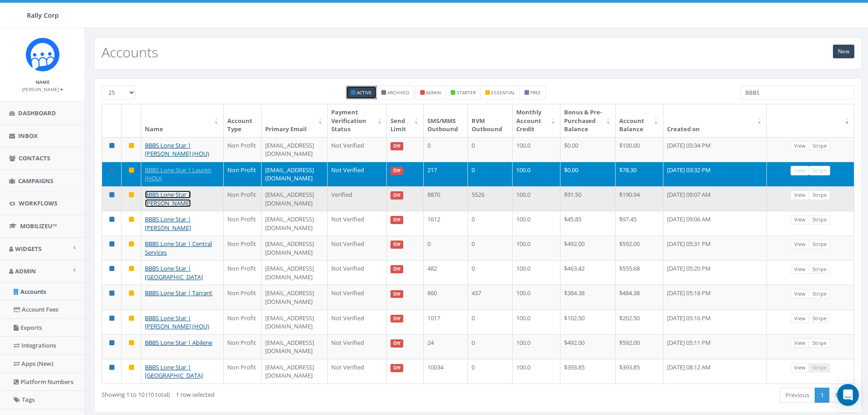
click at [168, 196] on link "BBBS Lone Star | [PERSON_NAME]" at bounding box center [168, 199] width 46 height 17
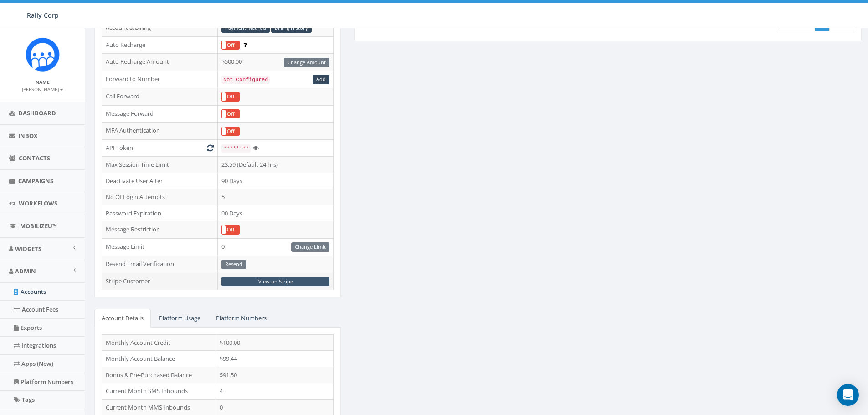
scroll to position [182, 0]
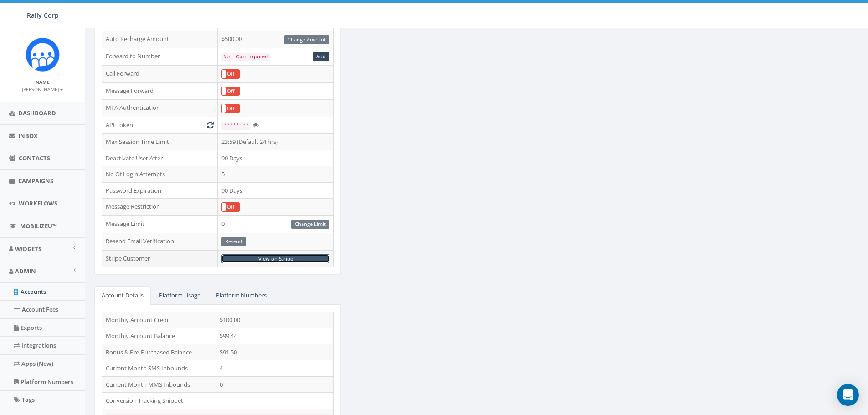
click at [273, 258] on link "View on Stripe" at bounding box center [276, 259] width 108 height 10
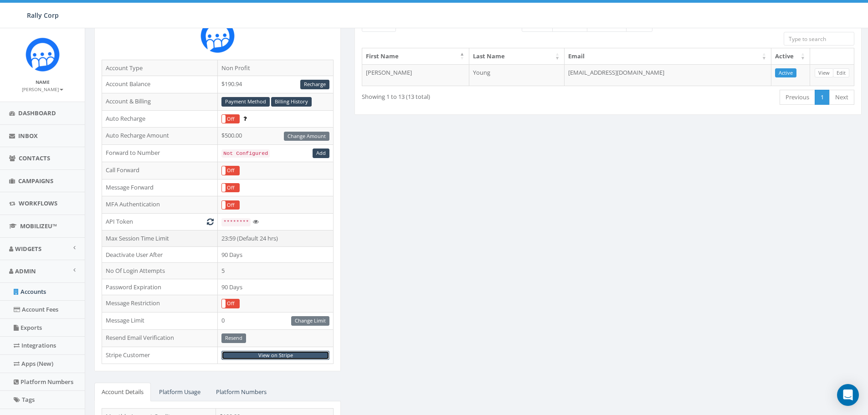
scroll to position [91, 0]
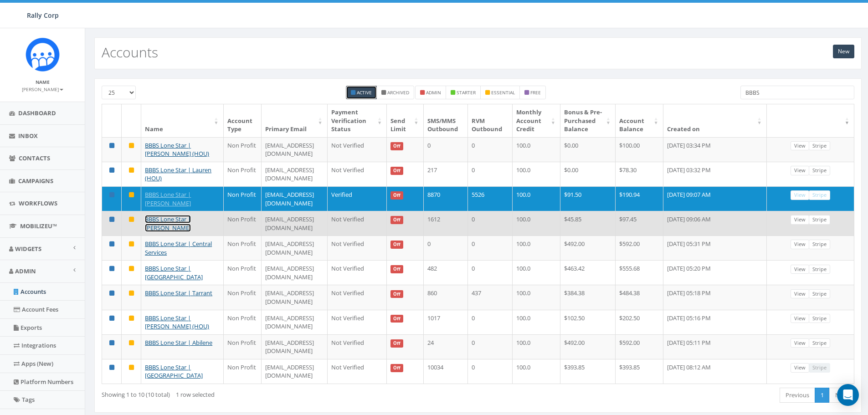
click at [163, 215] on link "BBBS Lone Star | [PERSON_NAME]" at bounding box center [168, 223] width 46 height 17
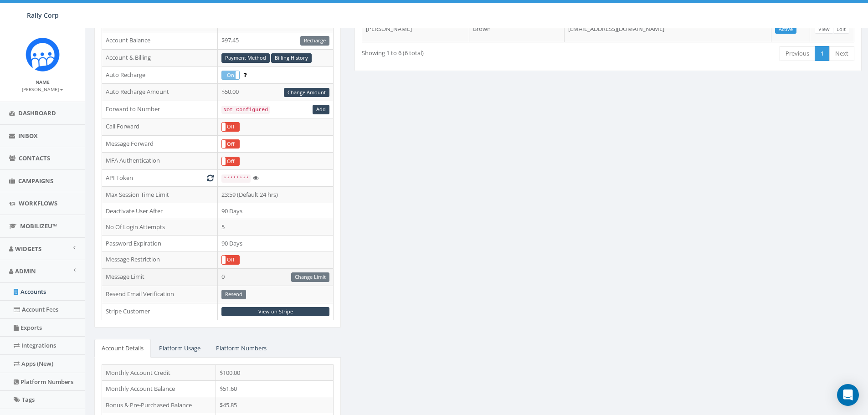
scroll to position [137, 0]
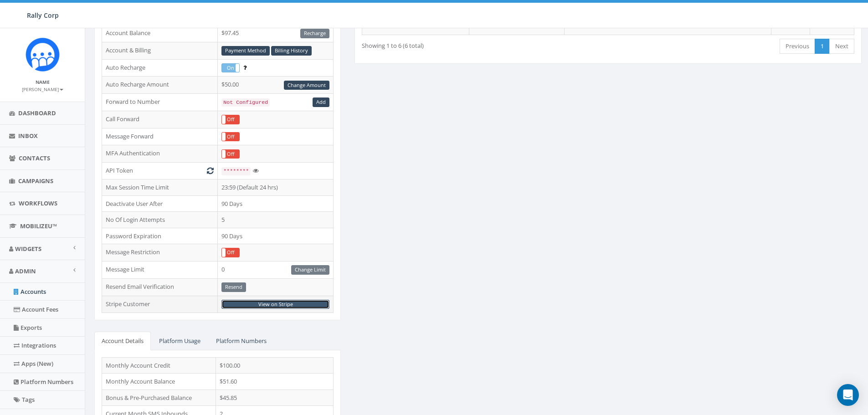
click at [276, 305] on link "View on Stripe" at bounding box center [276, 305] width 108 height 10
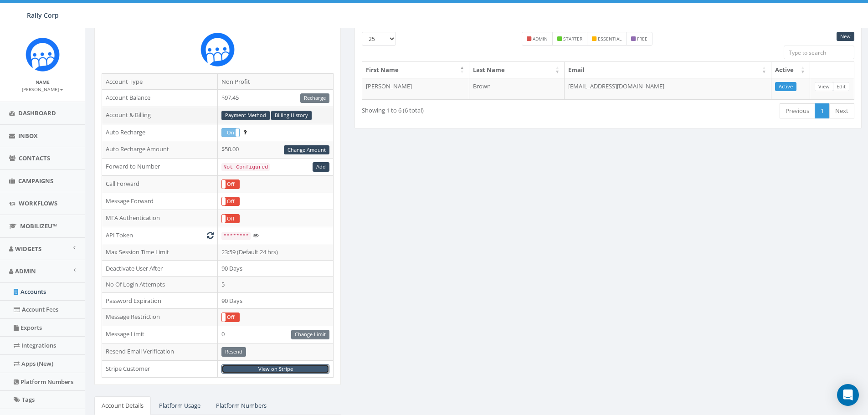
scroll to position [0, 0]
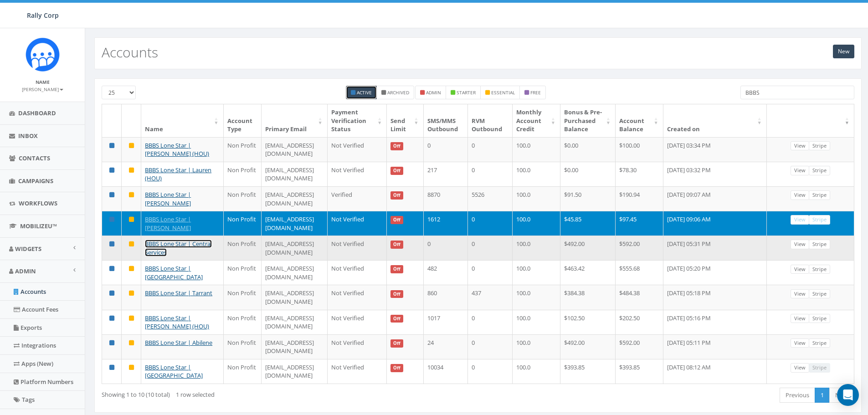
click at [160, 240] on link "BBBS Lone Star | Central Services" at bounding box center [178, 248] width 67 height 17
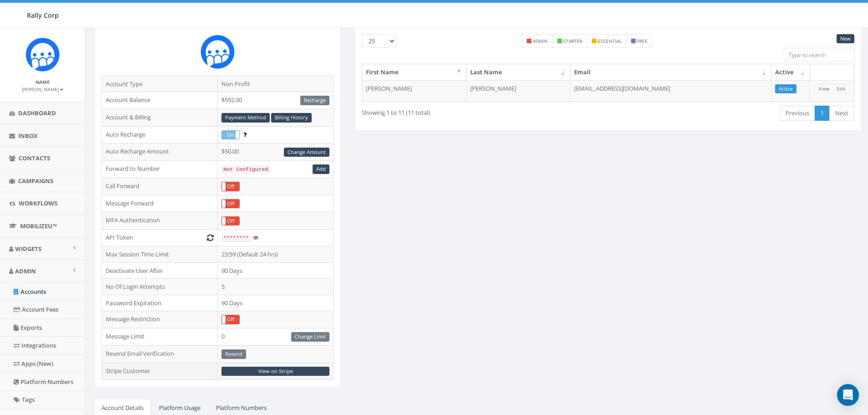
scroll to position [137, 0]
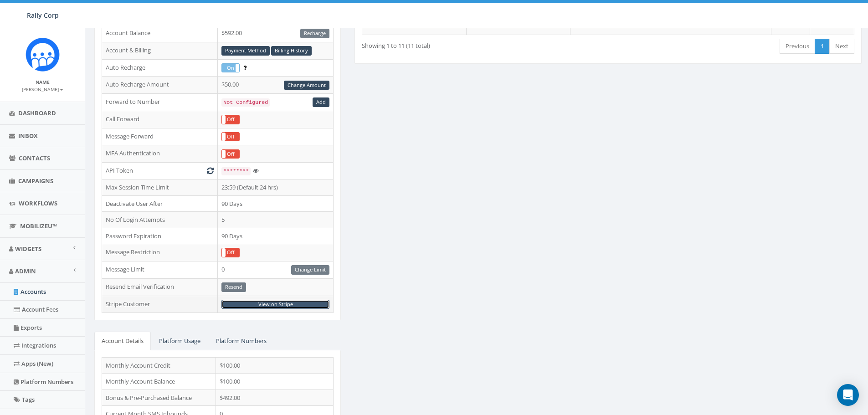
click at [269, 305] on link "View on Stripe" at bounding box center [276, 305] width 108 height 10
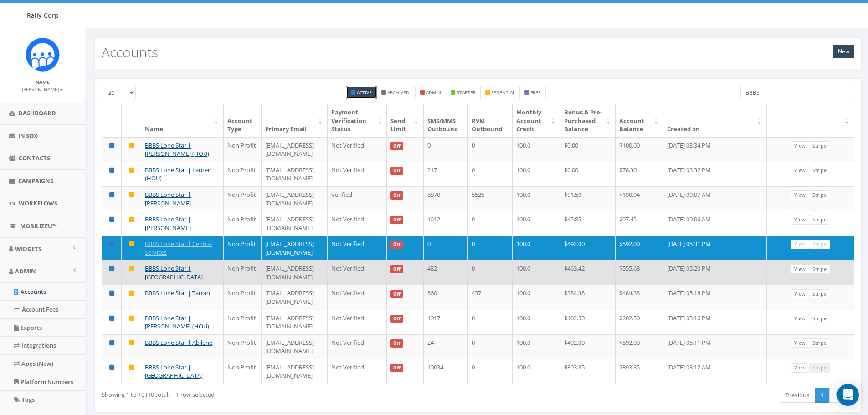
click at [167, 262] on td "BBBS Lone Star | [GEOGRAPHIC_DATA]" at bounding box center [182, 272] width 82 height 25
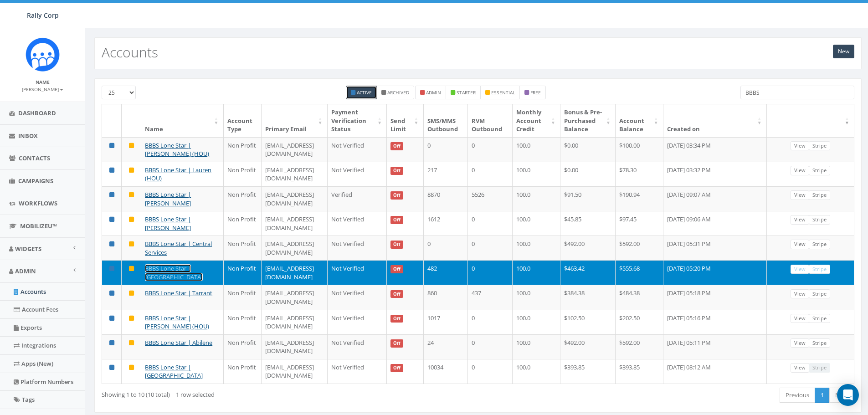
click at [170, 264] on link "BBBS Lone Star | [GEOGRAPHIC_DATA]" at bounding box center [174, 272] width 58 height 17
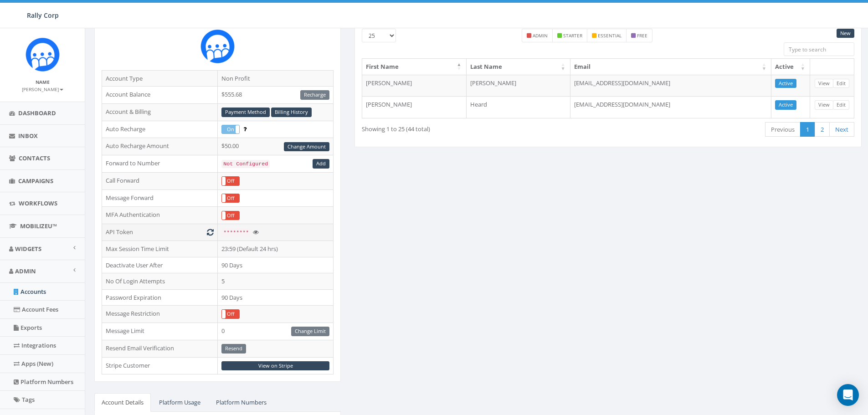
scroll to position [91, 0]
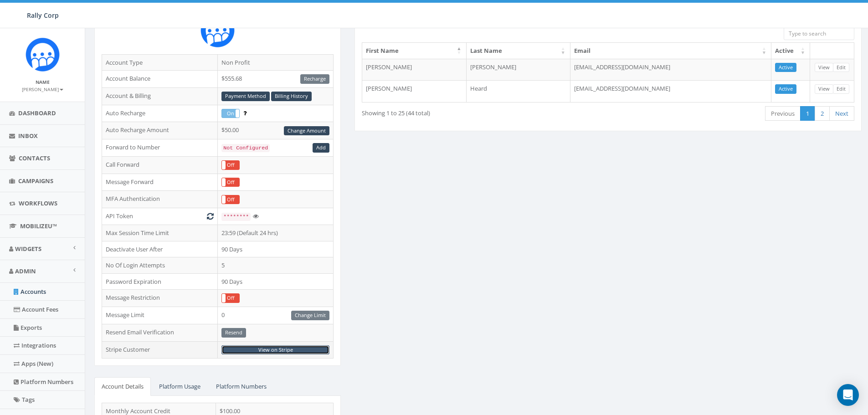
click at [281, 350] on link "View on Stripe" at bounding box center [276, 351] width 108 height 10
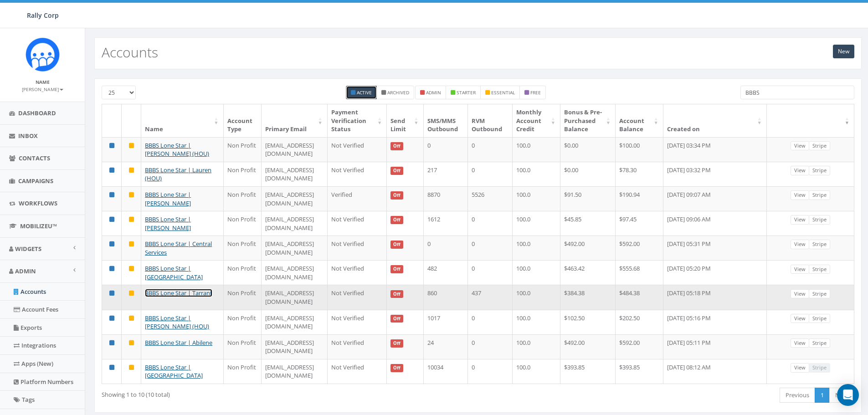
click at [152, 289] on link "BBBS Lone Star | Tarrant" at bounding box center [178, 293] width 67 height 8
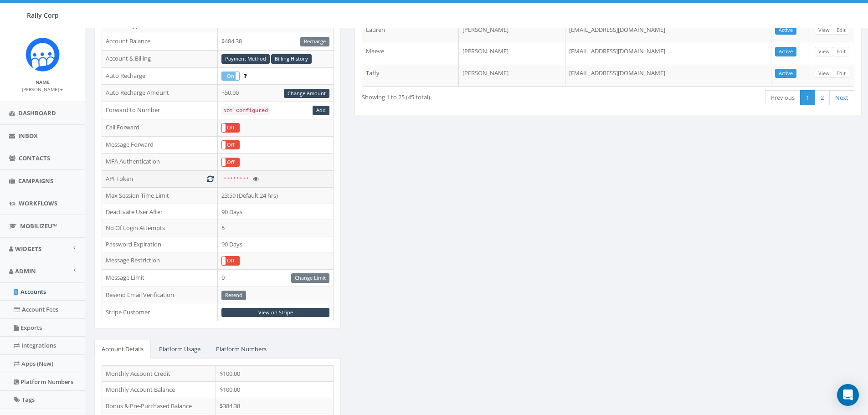
scroll to position [137, 0]
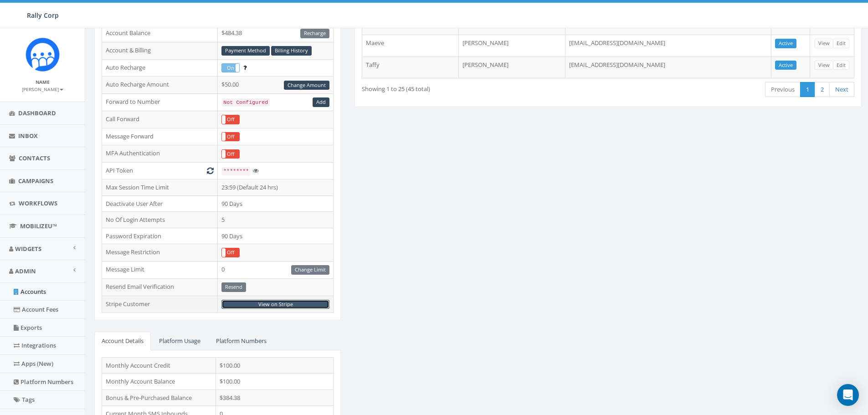
click at [273, 307] on link "View on Stripe" at bounding box center [276, 305] width 108 height 10
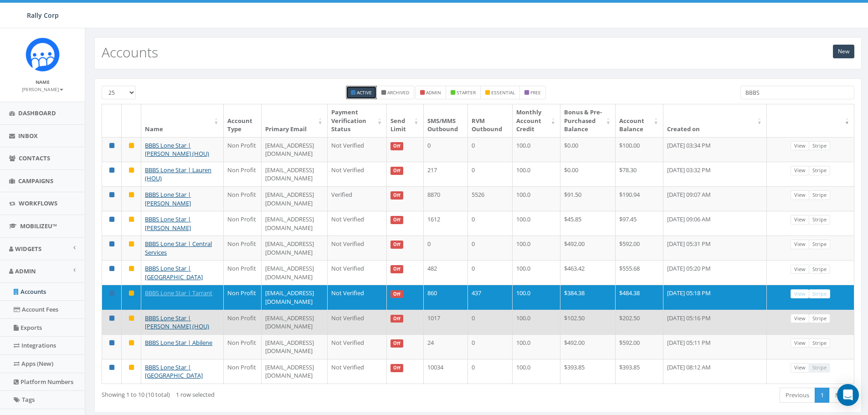
click at [168, 310] on td "BBBS Lone Star | [PERSON_NAME] (HOU)" at bounding box center [182, 322] width 82 height 25
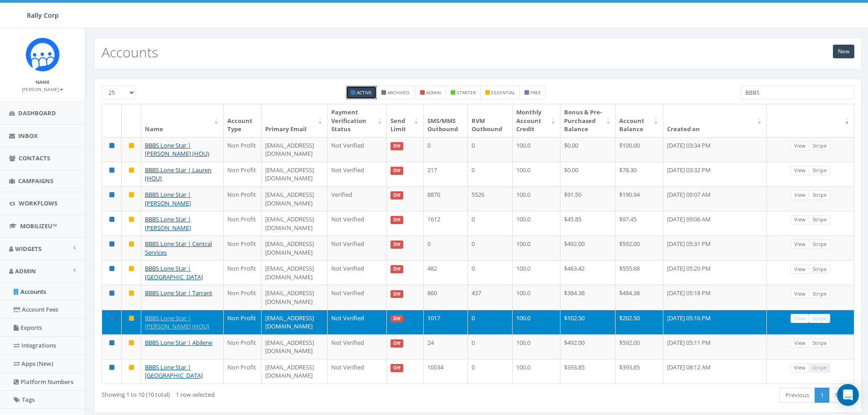
click at [166, 310] on td "BBBS Lone Star | [PERSON_NAME] (HOU)" at bounding box center [182, 322] width 82 height 25
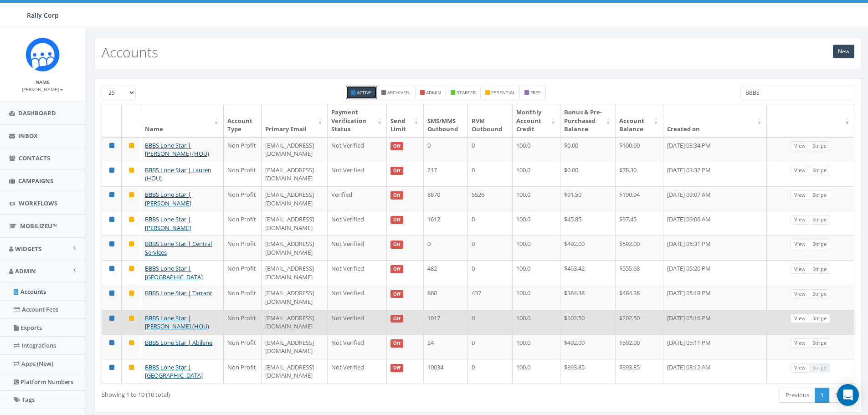
click at [166, 310] on td "BBBS Lone Star | [PERSON_NAME] (HOU)" at bounding box center [182, 322] width 82 height 25
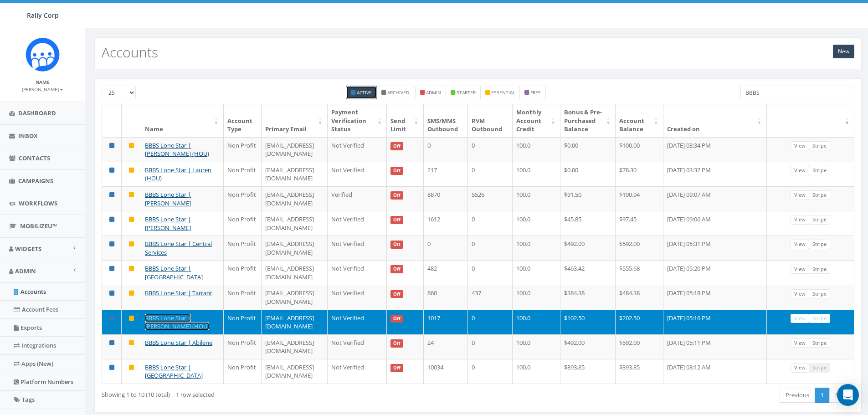
click at [151, 314] on link "BBBS Lone Star | Janis (HOU)" at bounding box center [177, 322] width 64 height 17
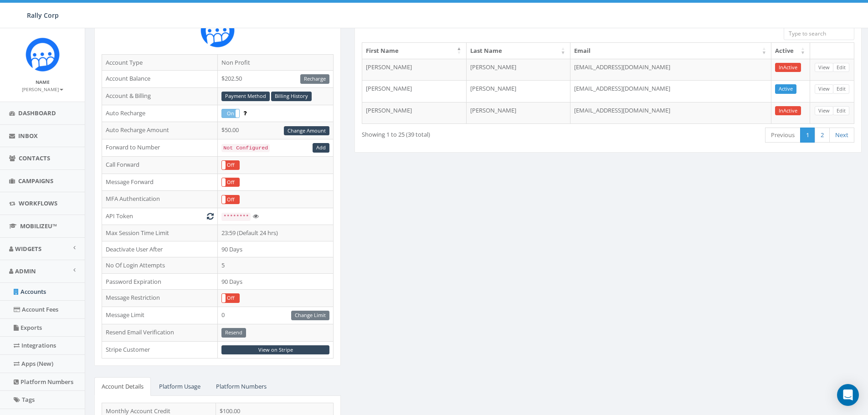
scroll to position [137, 0]
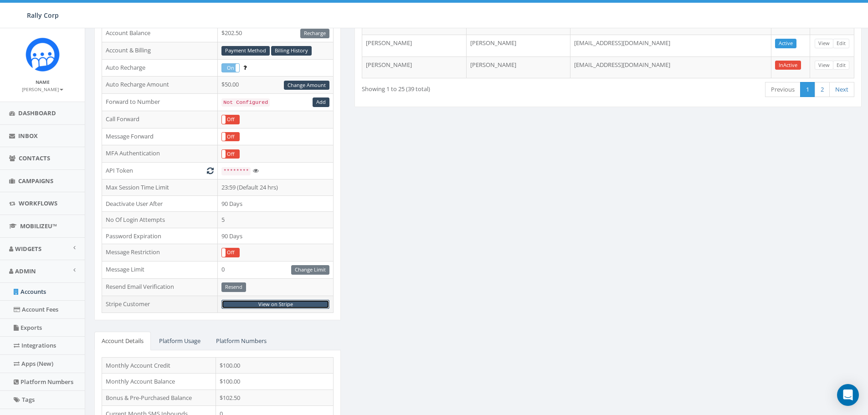
click at [278, 305] on link "View on Stripe" at bounding box center [276, 305] width 108 height 10
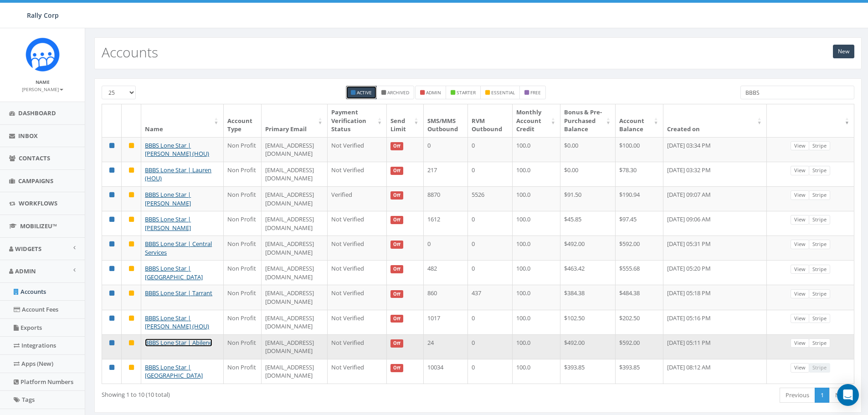
click at [152, 339] on link "BBBS Lone Star | Abilene" at bounding box center [178, 343] width 67 height 8
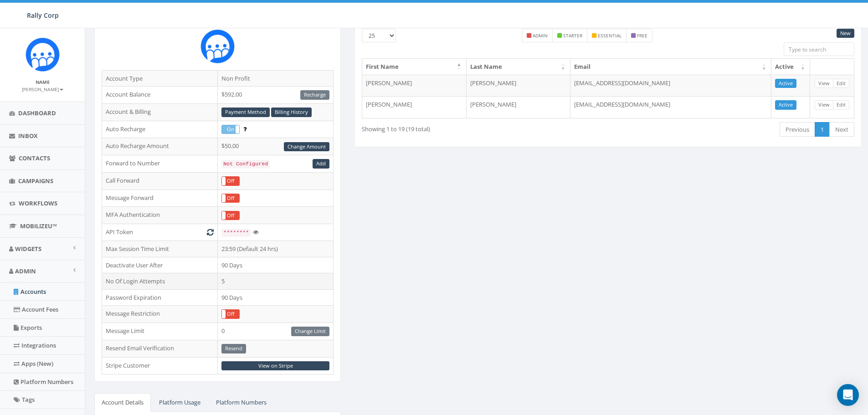
scroll to position [91, 0]
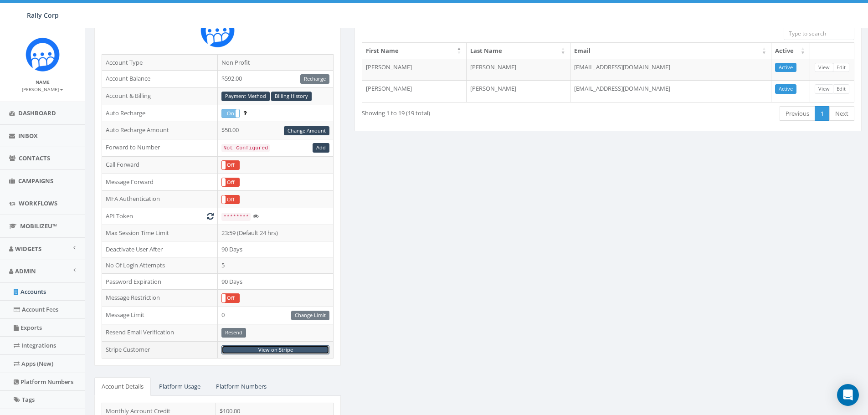
click at [271, 348] on link "View on Stripe" at bounding box center [276, 351] width 108 height 10
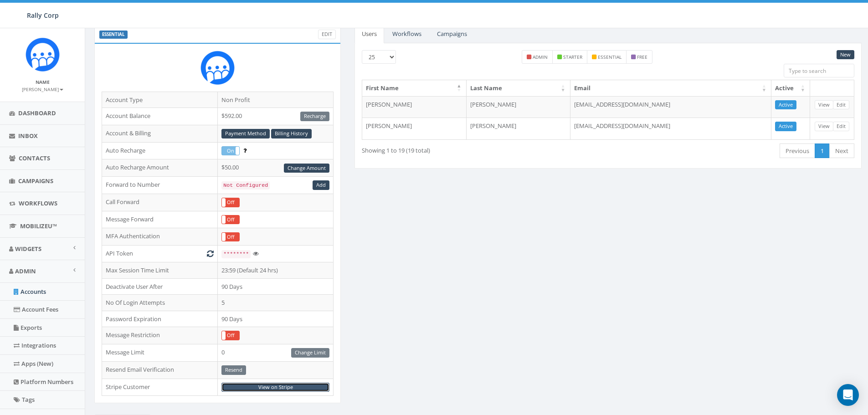
scroll to position [0, 0]
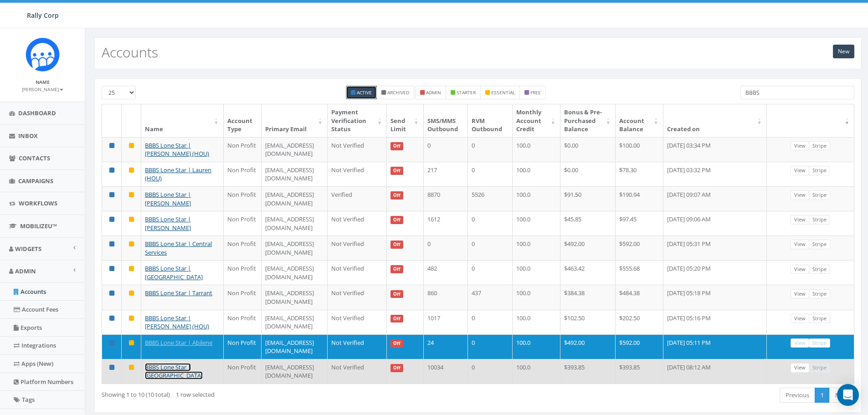
click at [155, 363] on link "BBBS Lone Star | [GEOGRAPHIC_DATA]" at bounding box center [174, 371] width 58 height 17
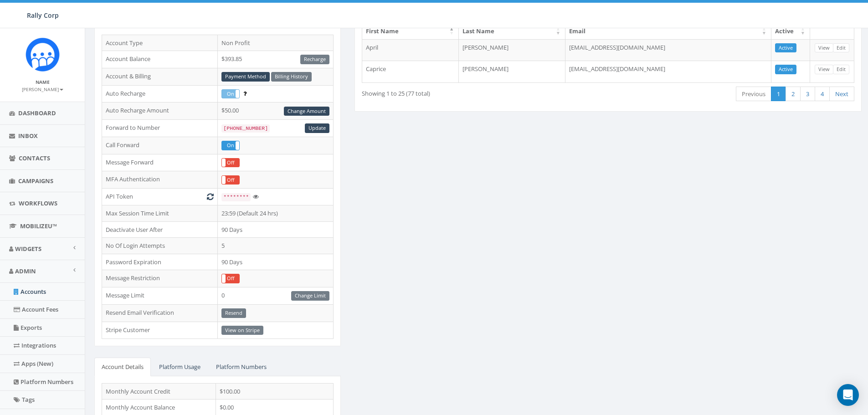
scroll to position [137, 0]
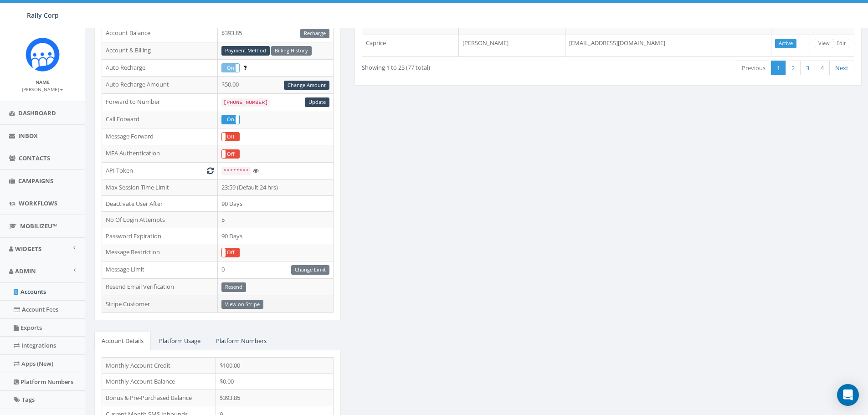
click at [237, 306] on td "View on Stripe" at bounding box center [276, 304] width 116 height 17
click at [237, 305] on td "View on Stripe" at bounding box center [276, 304] width 116 height 17
click at [229, 304] on td "View on Stripe" at bounding box center [276, 304] width 116 height 17
click at [253, 304] on td "View on Stripe" at bounding box center [276, 304] width 116 height 17
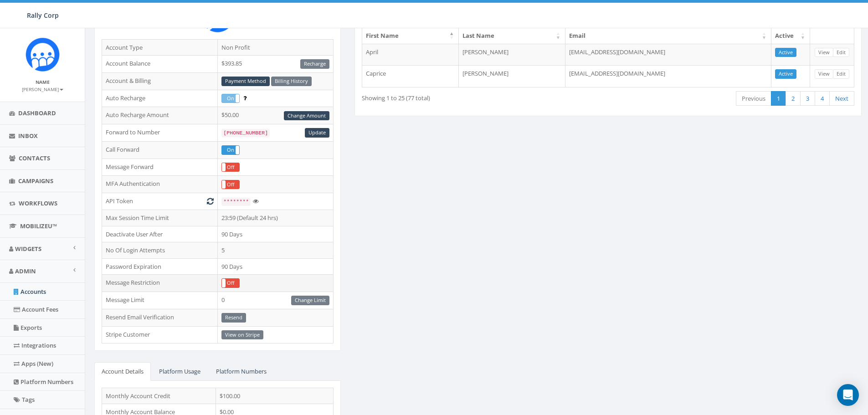
scroll to position [0, 0]
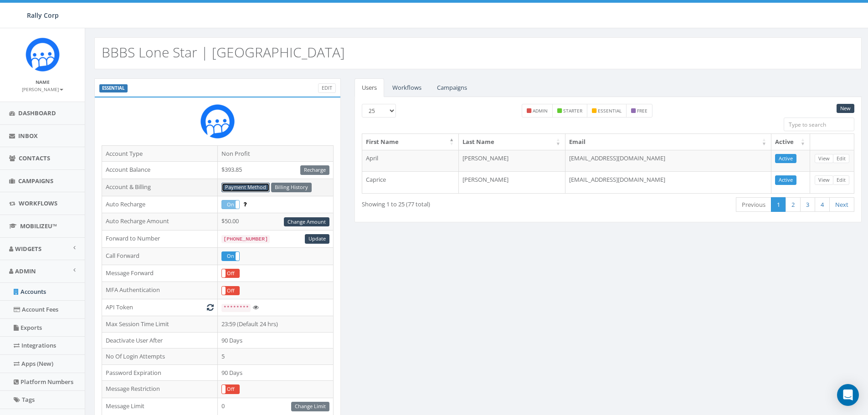
click at [239, 185] on link "Payment Method" at bounding box center [246, 188] width 48 height 10
click at [51, 91] on small "[PERSON_NAME]" at bounding box center [42, 89] width 41 height 6
click at [36, 116] on link "Sign Out" at bounding box center [46, 114] width 72 height 11
